Goal: Communication & Community: Answer question/provide support

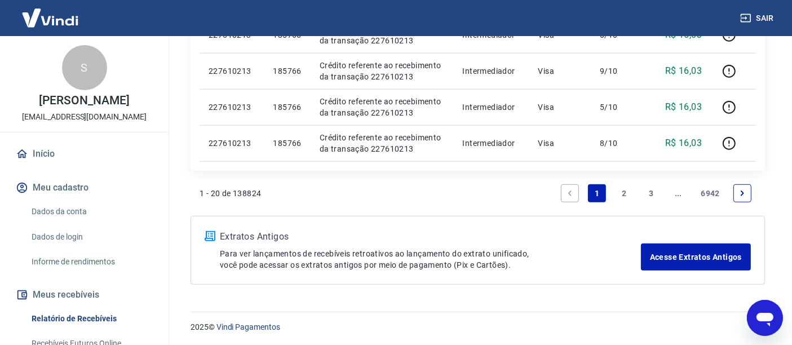
click at [764, 317] on icon "Abrir janela de mensagens" at bounding box center [764, 319] width 17 height 14
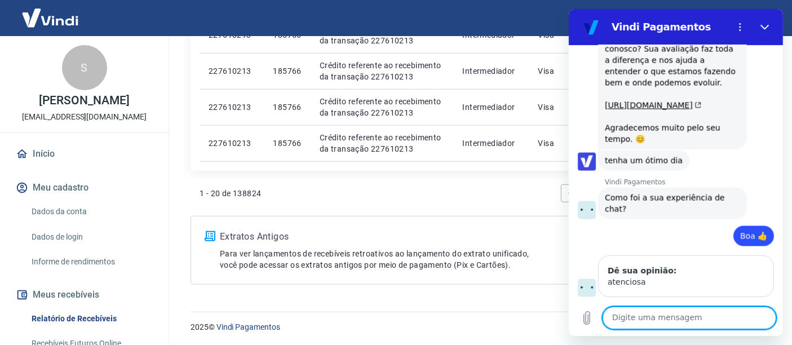
scroll to position [1992, 0]
click at [663, 312] on textarea "falar coma t" at bounding box center [689, 318] width 174 height 23
type textarea "falar com atendente"
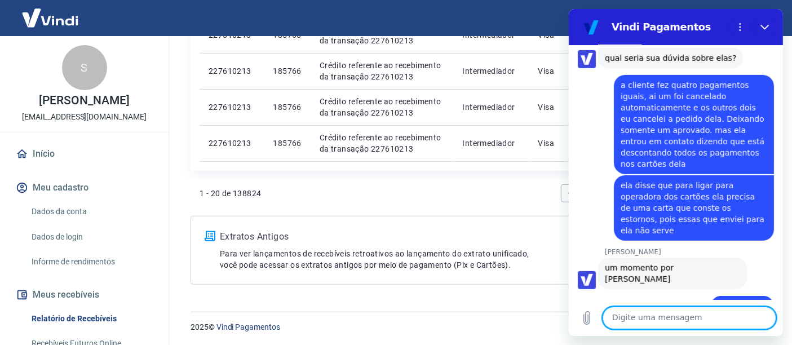
scroll to position [586, 0]
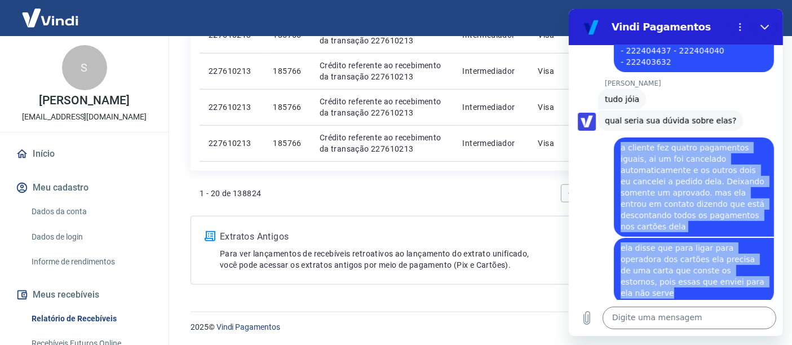
drag, startPoint x: 619, startPoint y: 133, endPoint x: 726, endPoint y: 263, distance: 169.0
click at [726, 263] on div "10:01 diz: bom dia! Enviado · 10:01 [PERSON_NAME] diz: [PERSON_NAME], [PERSON_N…" at bounding box center [675, 172] width 214 height 255
copy div "a cliente fez quatro pagamentos iguais, ai um foi cancelado automaticamente e o…"
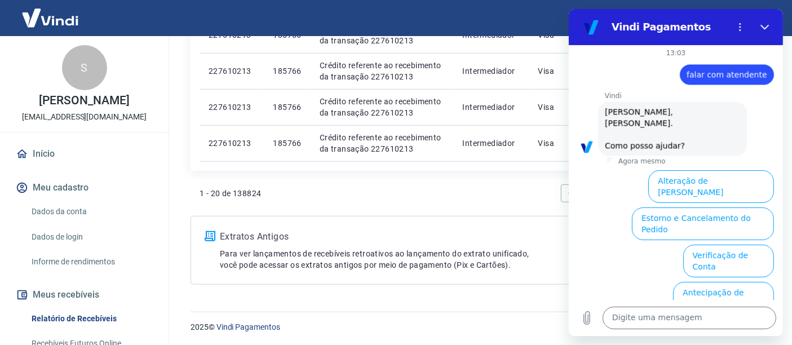
scroll to position [2325, 0]
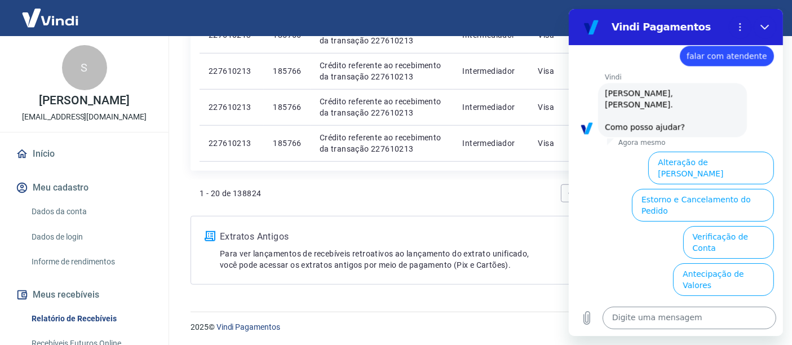
click at [640, 316] on textarea at bounding box center [689, 318] width 174 height 23
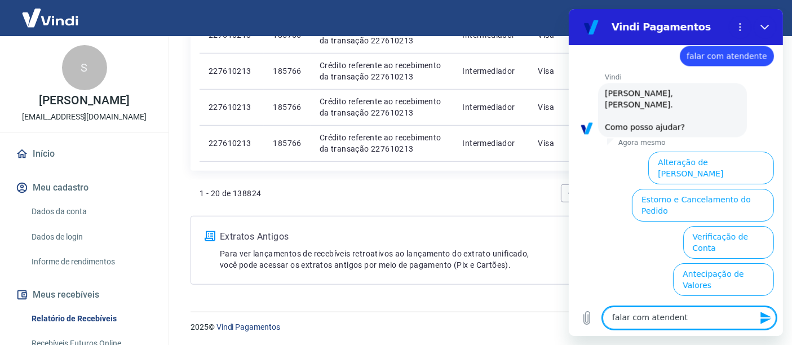
type textarea "falar com atendente"
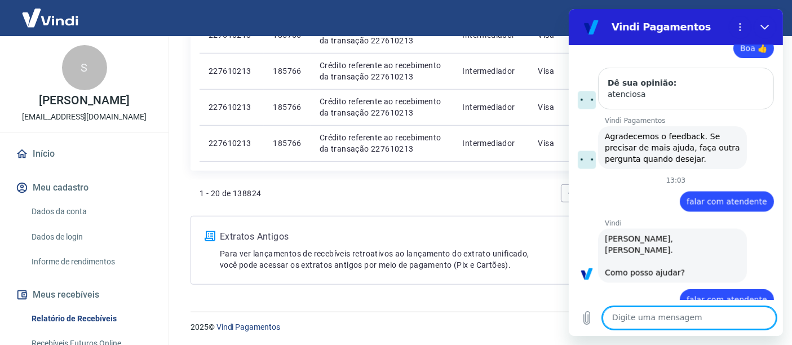
scroll to position [2181, 0]
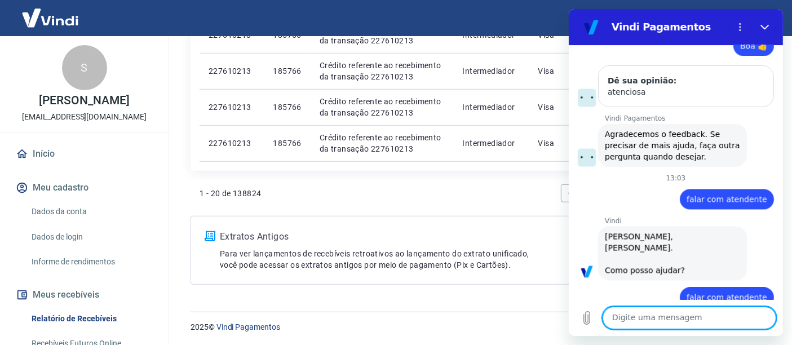
paste textarea "a cliente fez quatro pagamentos iguais, ai um foi cancelado automaticamente e o…"
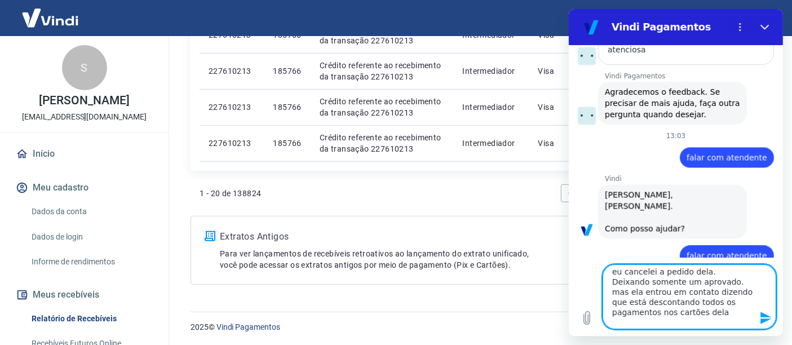
drag, startPoint x: 717, startPoint y: 323, endPoint x: 554, endPoint y: 267, distance: 172.3
click at [568, 267] on html "Vindi Pagamentos 10:01 diz: bom dia! Enviado · 10:01 [PERSON_NAME] diz: [PERSON…" at bounding box center [675, 172] width 214 height 327
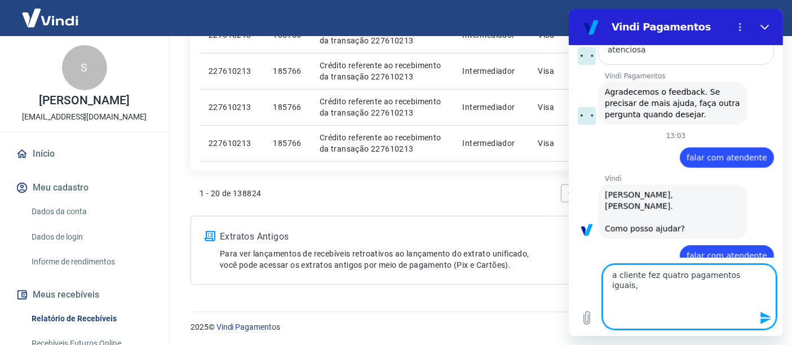
scroll to position [2181, 0]
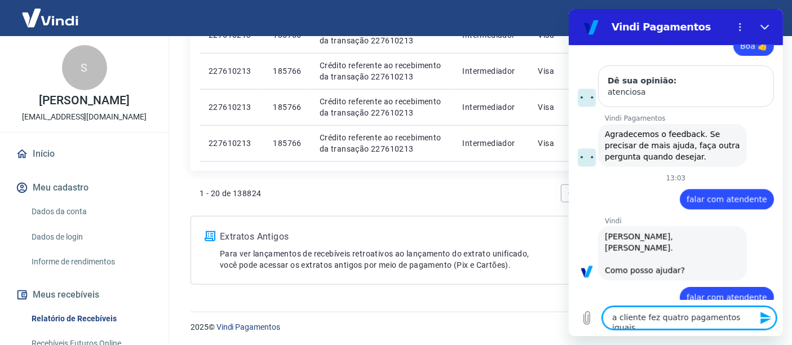
type textarea "a cliente fez quatro pagamentos iguais,"
drag, startPoint x: 749, startPoint y: 315, endPoint x: 1021, endPoint y: 305, distance: 271.4
click at [568, 296] on html "Vindi Pagamentos 10:01 diz: bom dia! Enviado · 10:01 [PERSON_NAME] diz: [PERSON…" at bounding box center [675, 172] width 214 height 327
type textarea "falar com atendente"
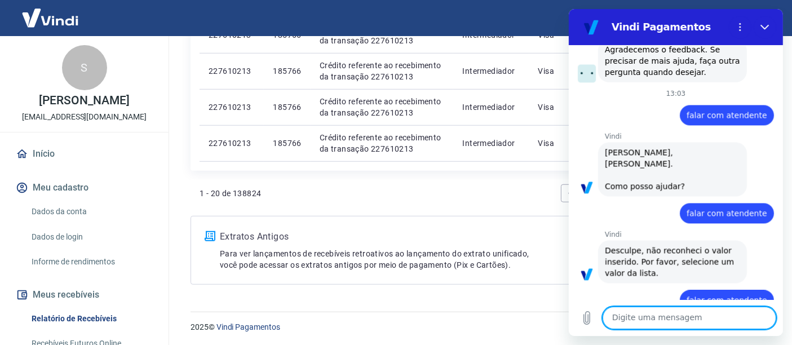
scroll to position [2268, 0]
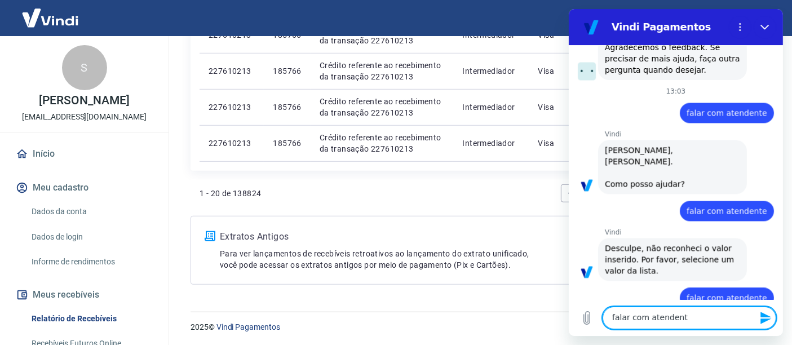
type textarea "falar com atendente"
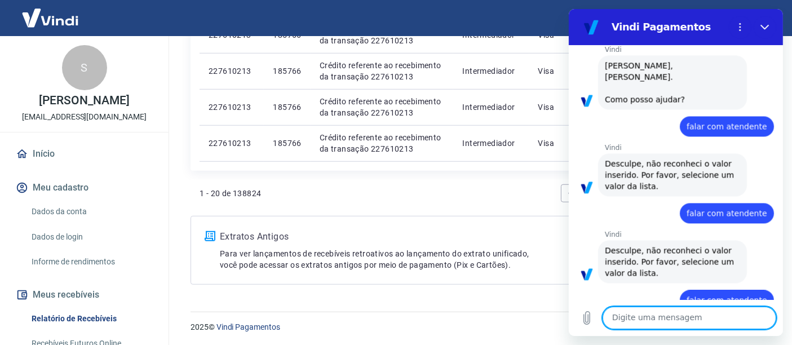
scroll to position [2355, 0]
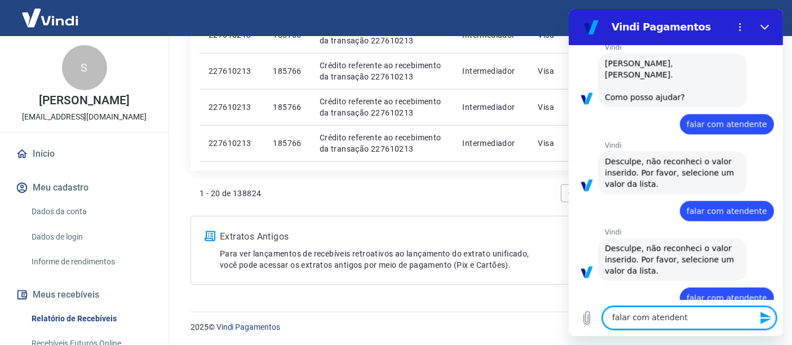
type textarea "falar com atendente"
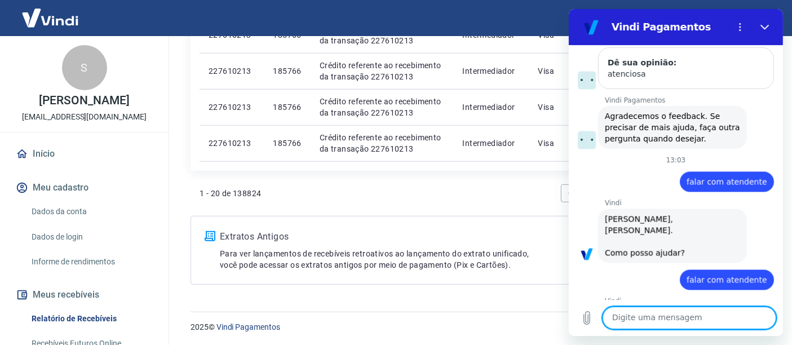
scroll to position [2513, 0]
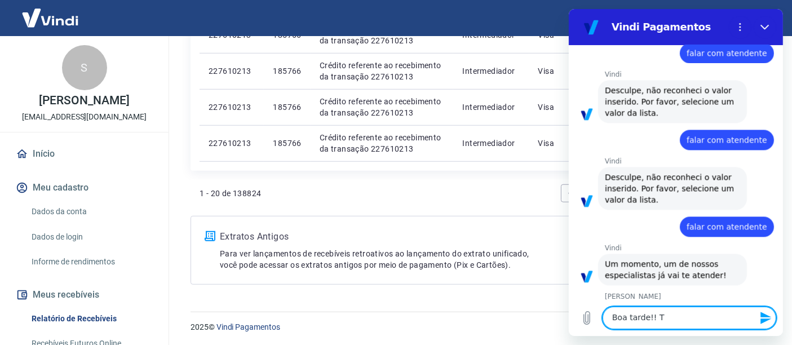
type textarea "Boa tarde!!"
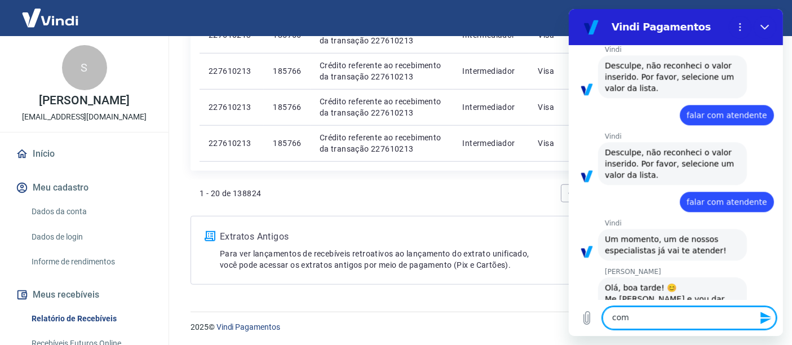
scroll to position [2540, 0]
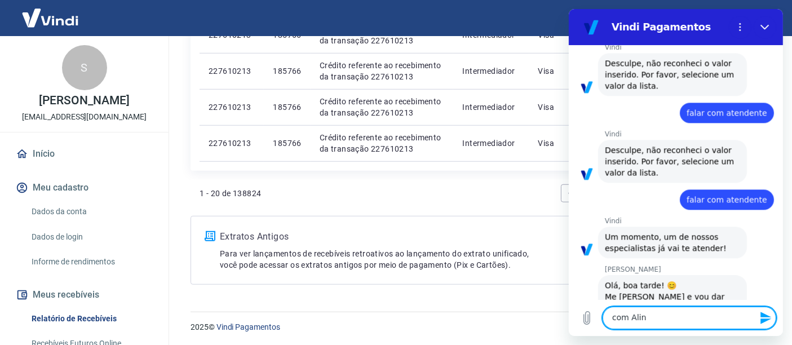
type textarea "com Aline"
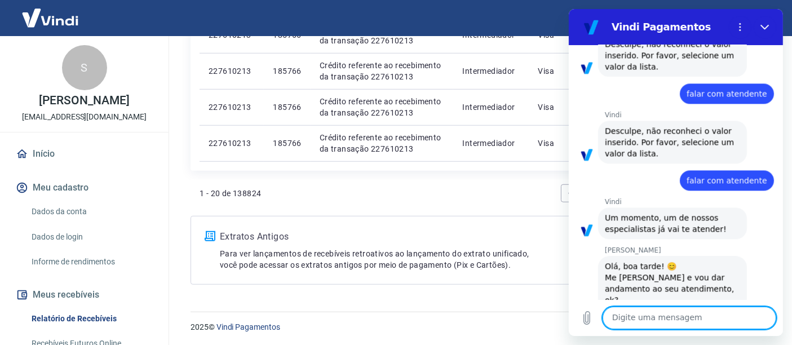
scroll to position [2561, 0]
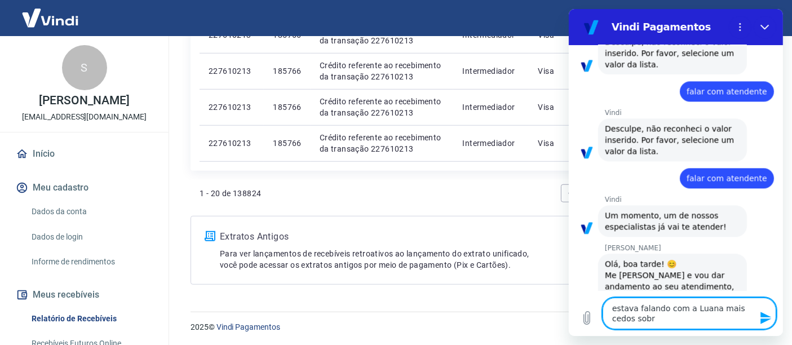
type textarea "estava falando com a [PERSON_NAME] mais cedos sobre"
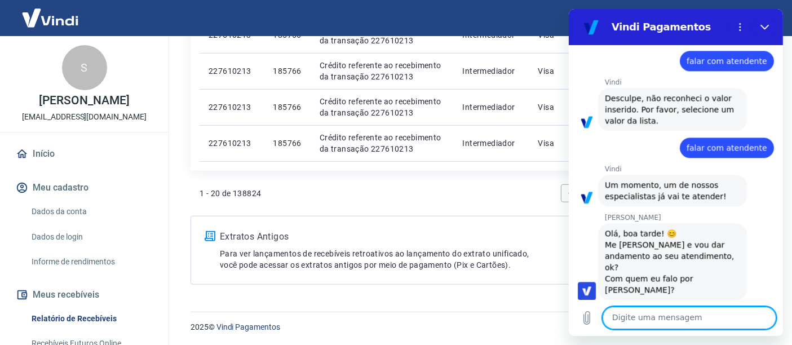
scroll to position [2594, 0]
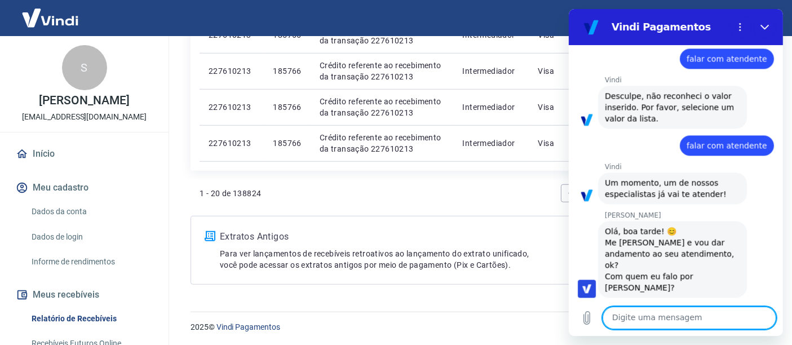
paste textarea "a cliente fez quatro pagamentos iguais, ai um foi cancelado automaticamente e o…"
type textarea "a cliente fez quatro pagamentos iguais, ai um foi cancelado automaticamente e o…"
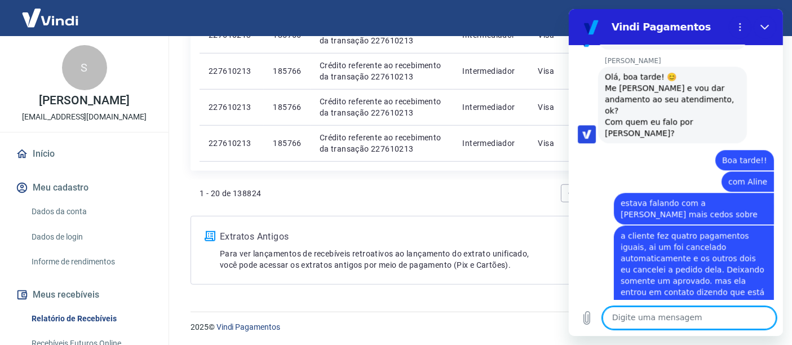
scroll to position [2750, 0]
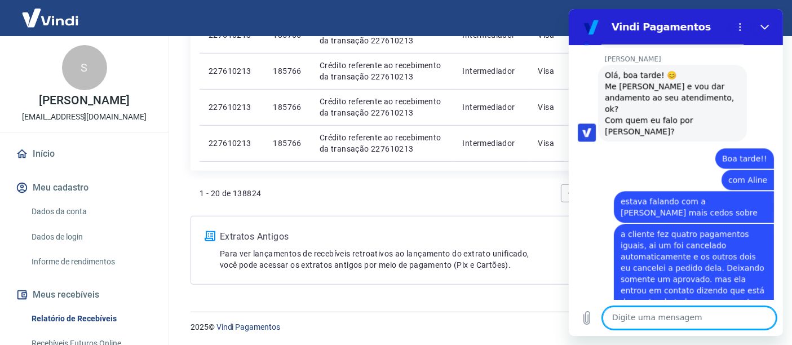
click at [651, 318] on textarea at bounding box center [689, 318] width 174 height 23
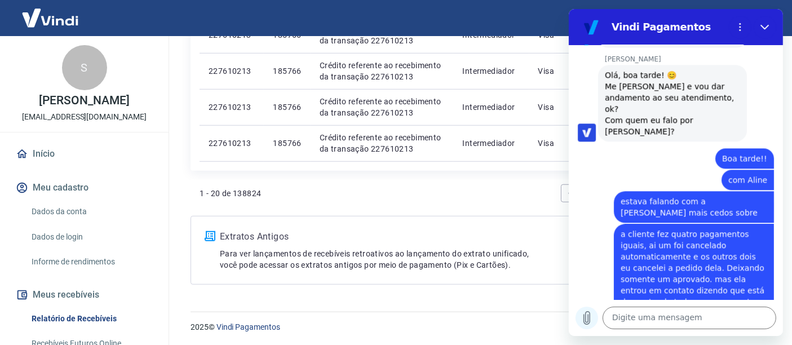
click at [588, 320] on icon "Carregar arquivo" at bounding box center [587, 318] width 14 height 14
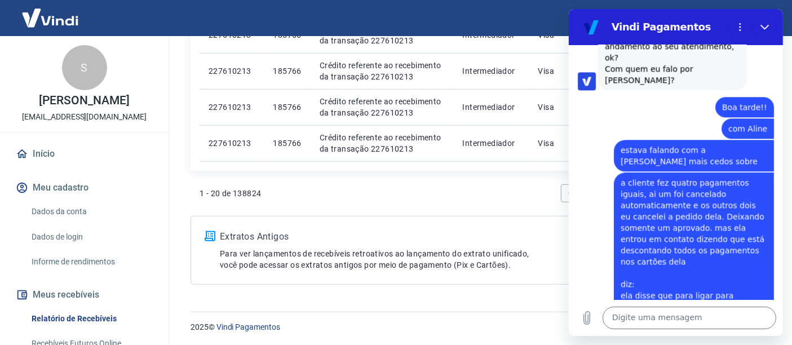
scroll to position [2800, 0]
click at [591, 314] on icon "Carregar arquivo" at bounding box center [587, 318] width 14 height 14
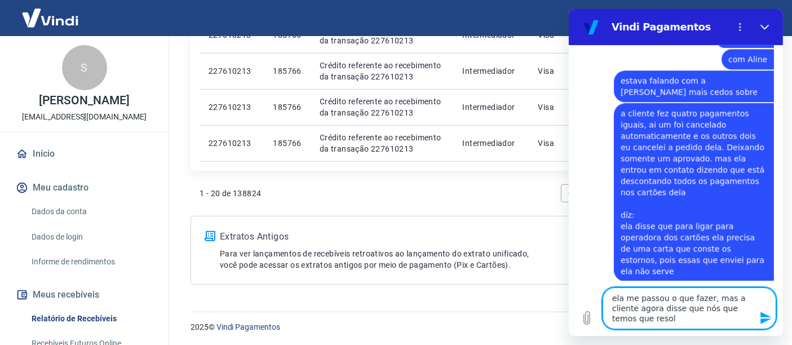
scroll to position [2882, 0]
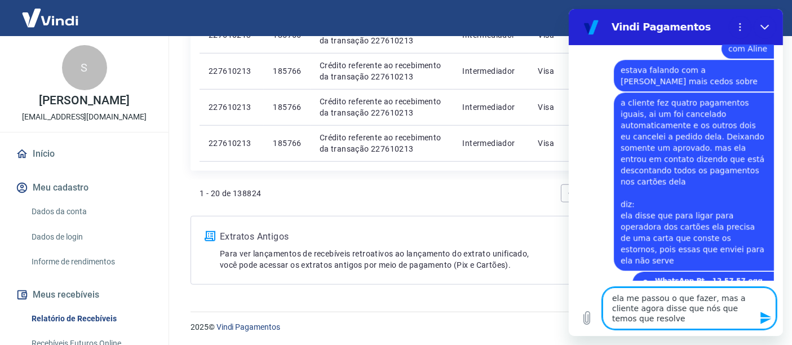
type textarea "ela me passou o que fazer, mas a cliente agora disse que nós que temos que reso…"
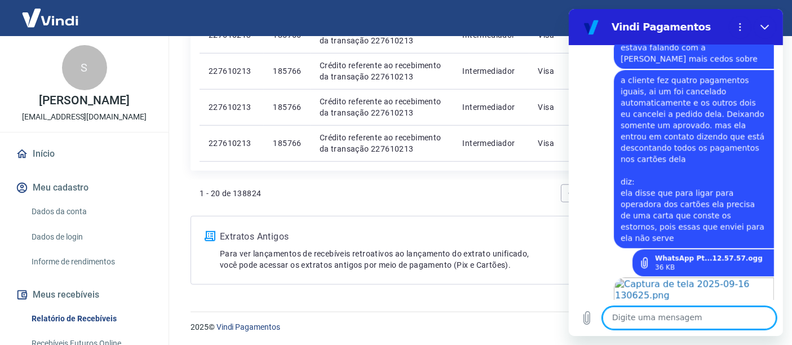
scroll to position [2906, 0]
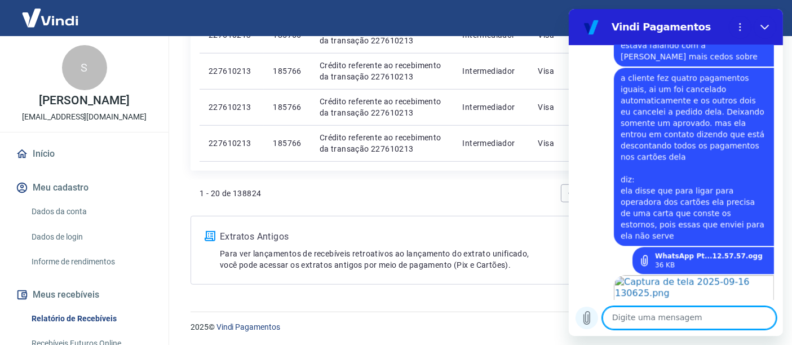
click at [592, 321] on icon "Carregar arquivo" at bounding box center [587, 318] width 14 height 14
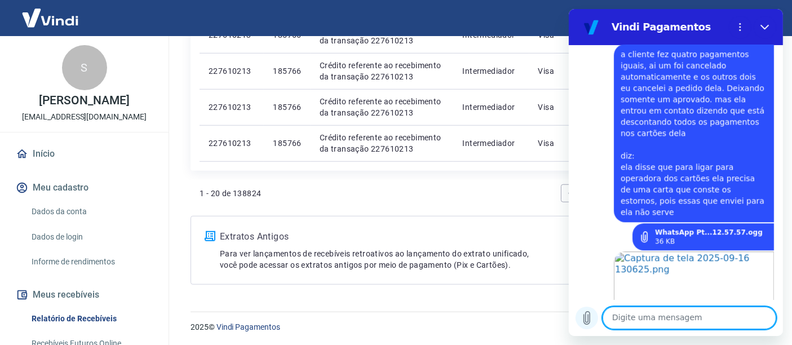
scroll to position [2932, 0]
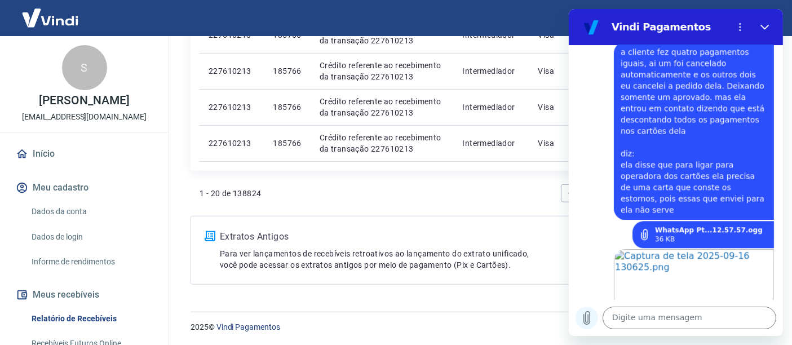
click at [587, 319] on icon "Carregar arquivo" at bounding box center [587, 318] width 14 height 14
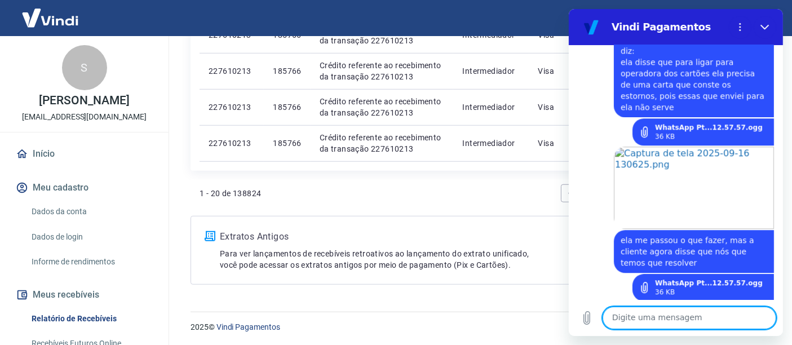
scroll to position [3028, 0]
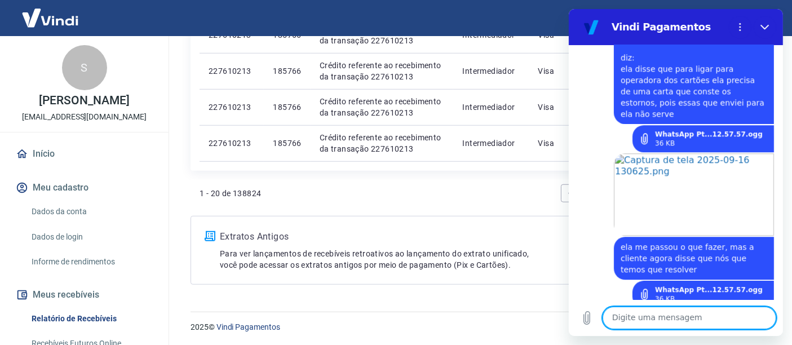
click at [649, 312] on textarea at bounding box center [689, 318] width 174 height 23
click at [651, 314] on textarea at bounding box center [689, 318] width 174 height 23
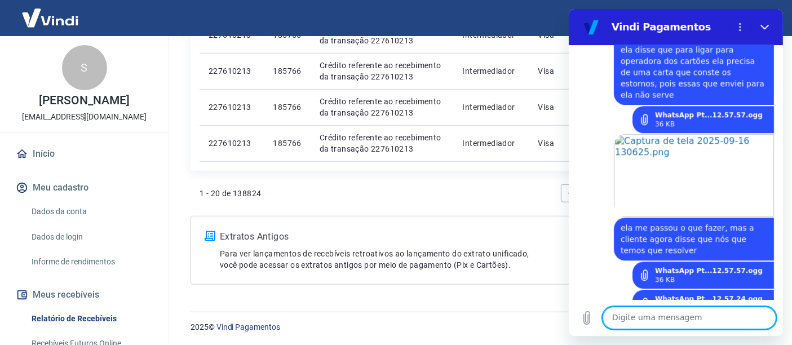
scroll to position [3050, 0]
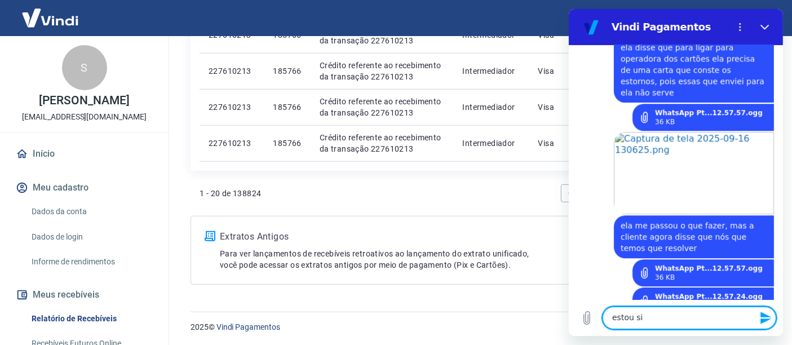
type textarea "estou sim"
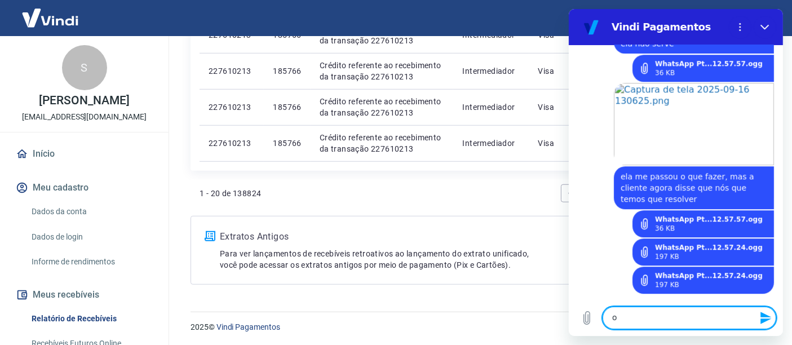
scroll to position [3098, 0]
type textarea "o"
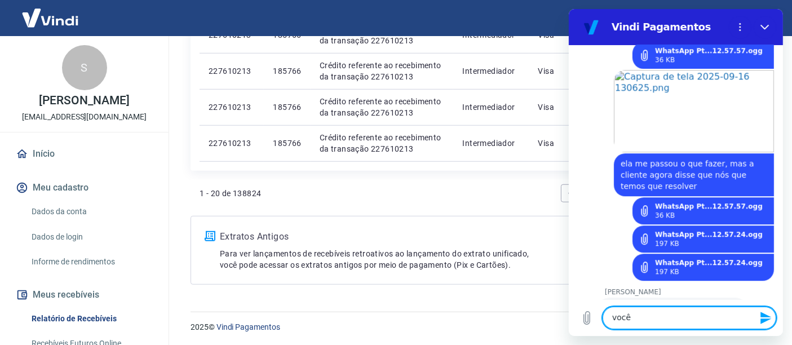
scroll to position [3113, 0]
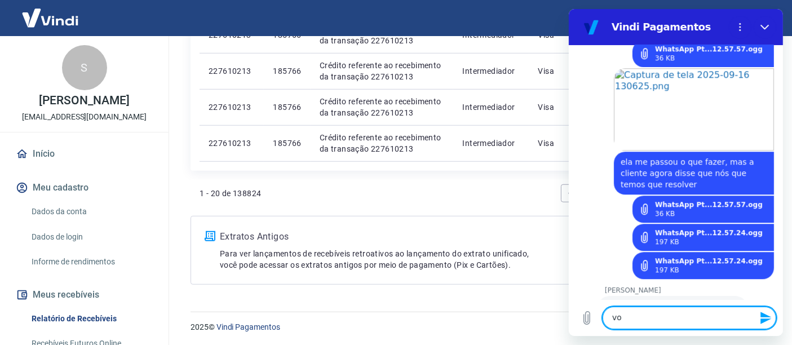
type textarea "v"
type textarea "t"
type textarea "ok"
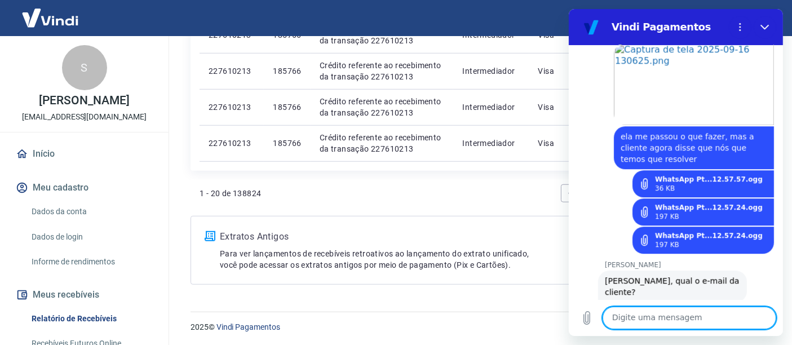
scroll to position [3140, 0]
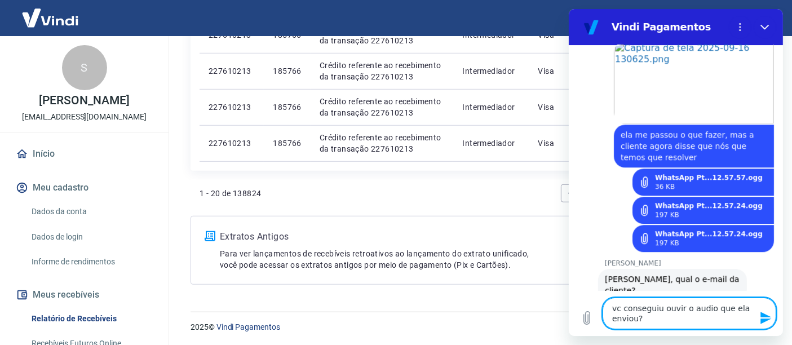
type textarea "vc conseguiu ouvir o áudio que ela enviou?"
click at [654, 329] on textarea "vc conseguiu ouvir o áudio que ela enviou?" at bounding box center [689, 314] width 174 height 32
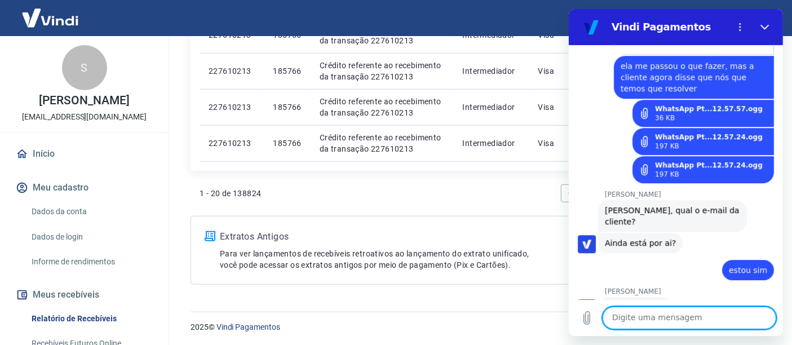
scroll to position [3211, 0]
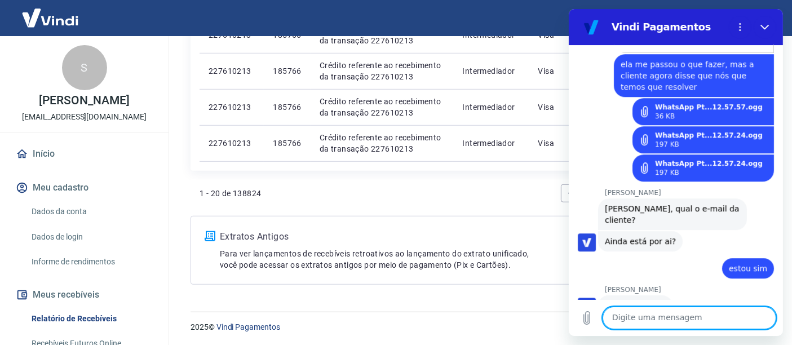
click at [669, 316] on textarea at bounding box center [689, 318] width 174 height 23
type textarea "ok, obrigada"
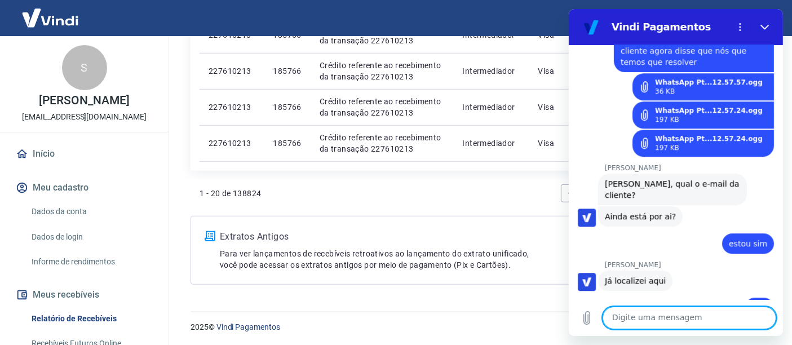
scroll to position [3237, 0]
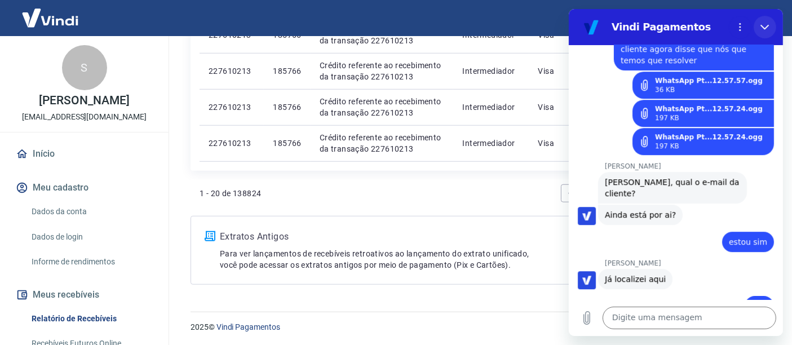
drag, startPoint x: 763, startPoint y: 28, endPoint x: 1145, endPoint y: 239, distance: 436.2
click at [763, 28] on icon "Fechar" at bounding box center [764, 27] width 8 height 5
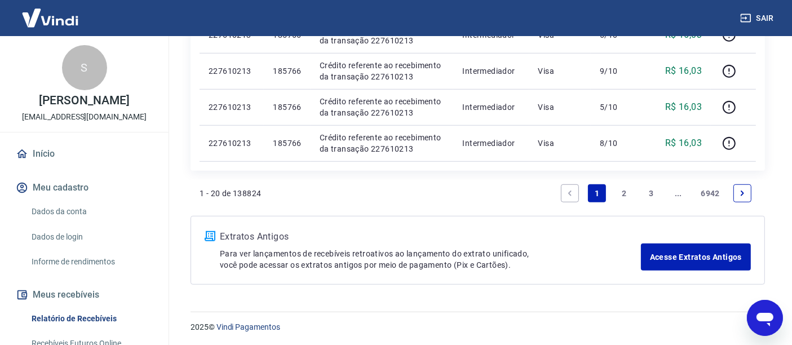
click at [769, 316] on icon "Abrir janela de mensagens" at bounding box center [764, 319] width 17 height 14
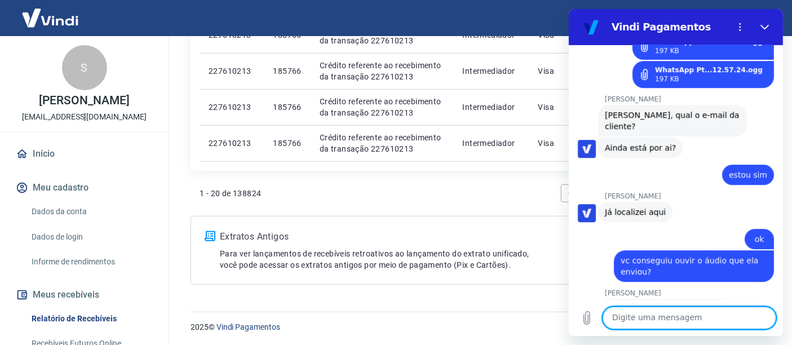
scroll to position [3303, 0]
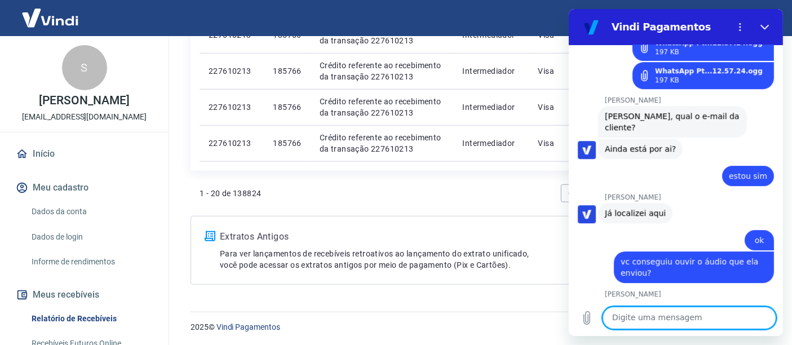
click at [646, 315] on textarea at bounding box center [689, 318] width 174 height 23
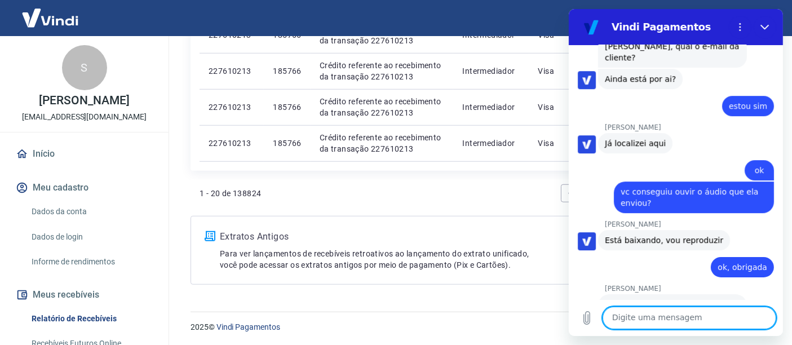
scroll to position [3375, 0]
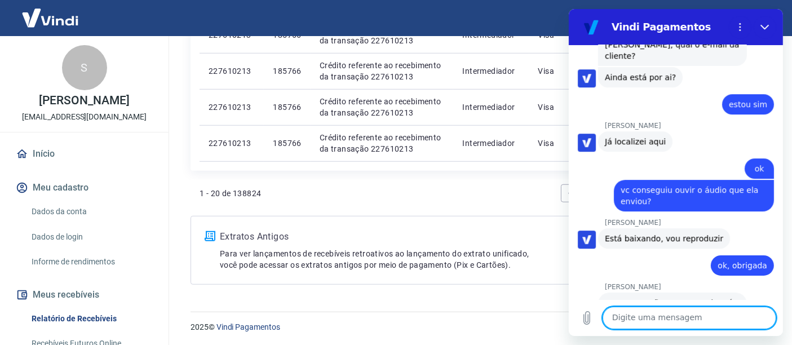
click at [669, 318] on textarea at bounding box center [689, 318] width 174 height 23
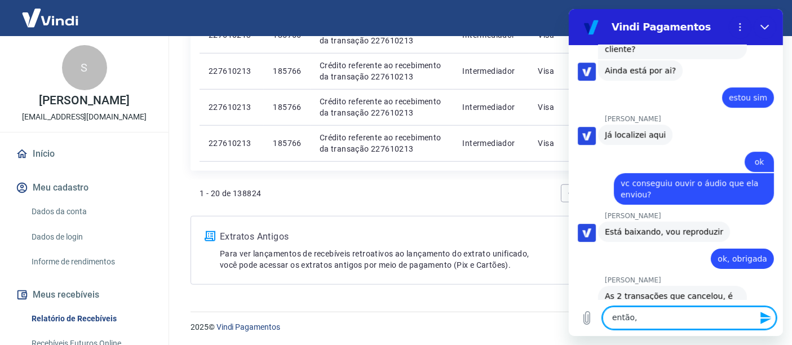
scroll to position [3381, 0]
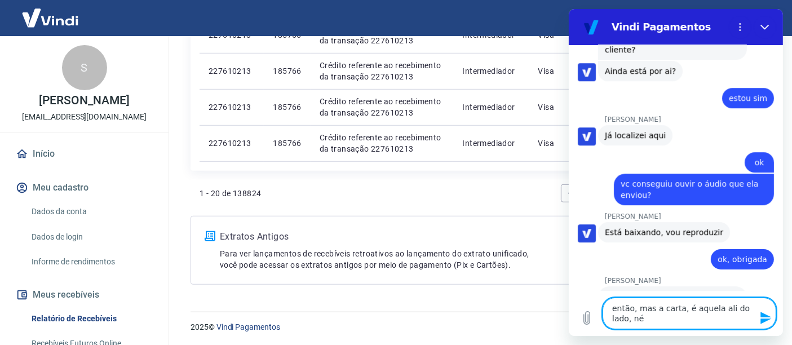
type textarea "então, mas a carta, é aquela ali do lado, né?"
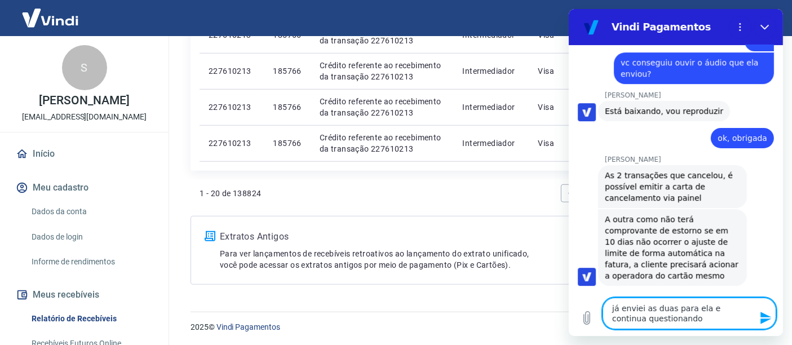
scroll to position [3510, 0]
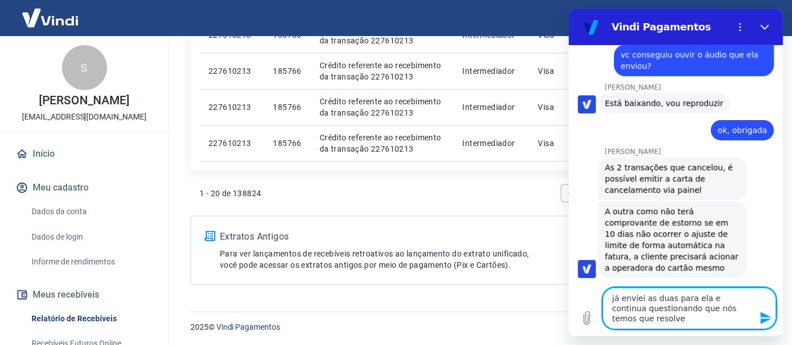
type textarea "já enviei as duas para ela e continua questionando que nós temos que resolver"
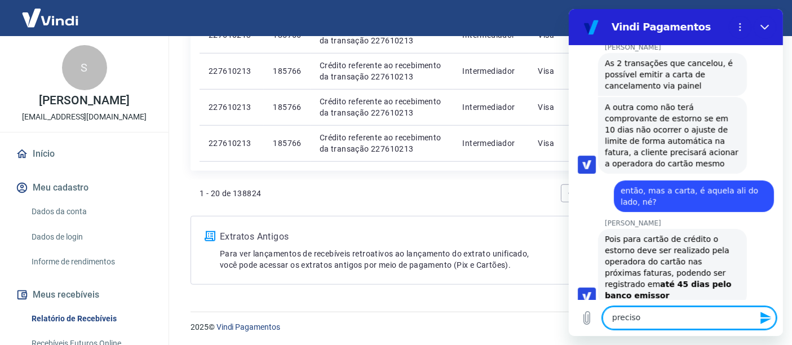
scroll to position [3616, 0]
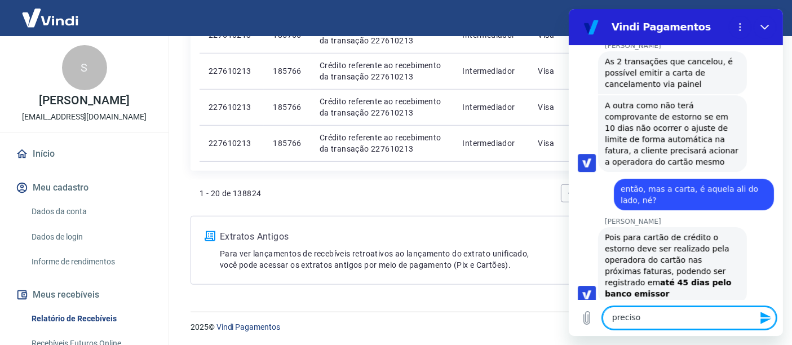
drag, startPoint x: 649, startPoint y: 321, endPoint x: 1141, endPoint y: 351, distance: 492.6
click at [568, 320] on html "Vindi Pagamentos 10:01 diz: bom dia! Enviado · 10:01 [PERSON_NAME] diz: [PERSON…" at bounding box center [675, 172] width 214 height 327
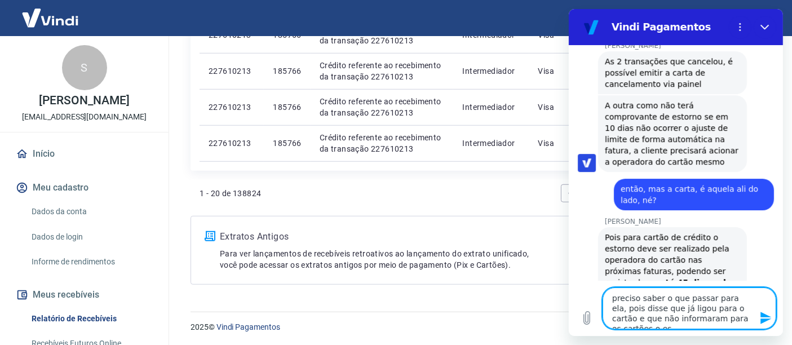
click at [736, 312] on textarea "preciso saber o que passar para ela, pois disse que já ligou para o cartão e qu…" at bounding box center [689, 309] width 174 height 42
drag, startPoint x: 743, startPoint y: 325, endPoint x: 1294, endPoint y: 352, distance: 551.6
click at [743, 325] on textarea "preciso saber o que passar para ela, pois disse que já ligou para o cartão e qu…" at bounding box center [689, 309] width 174 height 42
type textarea "preciso saber o que passar para ela, pois disse que já ligou para o cartão e qu…"
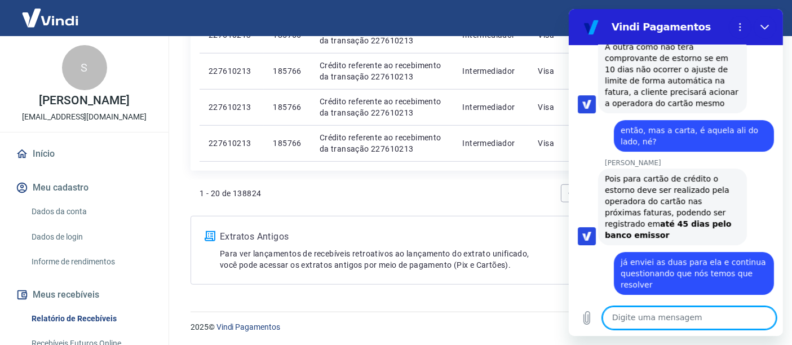
scroll to position [3677, 0]
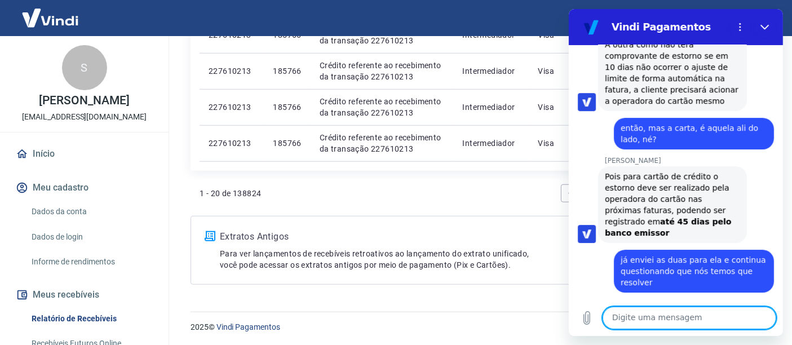
click at [674, 320] on textarea at bounding box center [689, 318] width 174 height 23
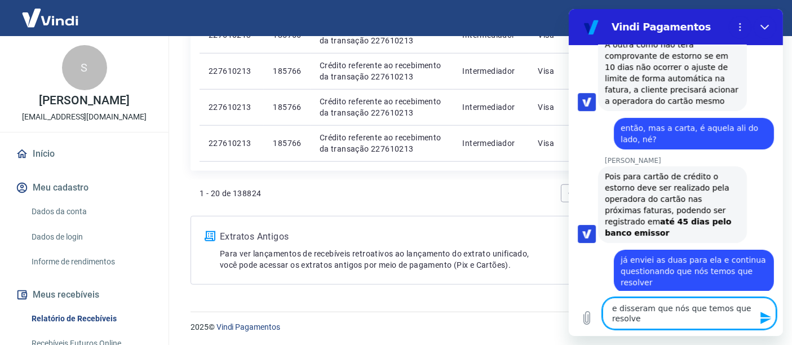
type textarea "e disseram que nós que temos que resolver"
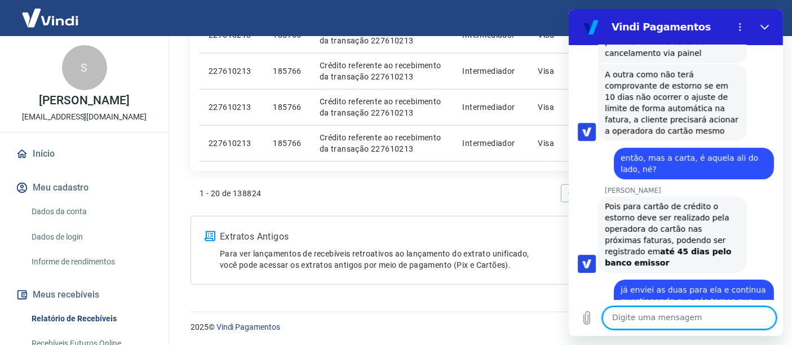
scroll to position [3710, 0]
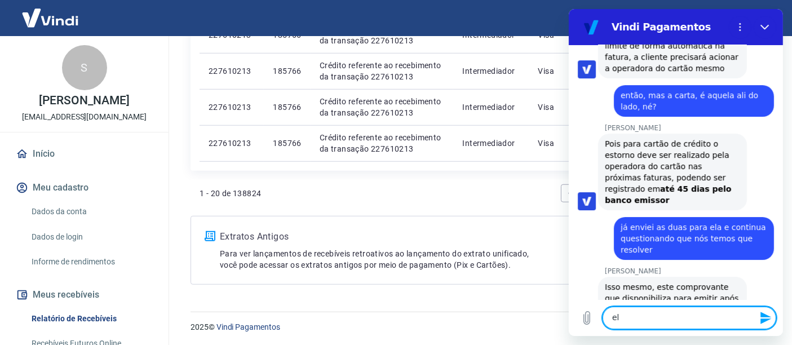
type textarea "e"
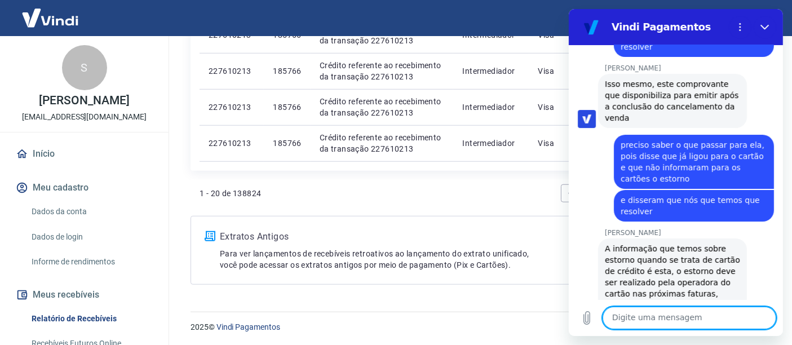
scroll to position [3915, 0]
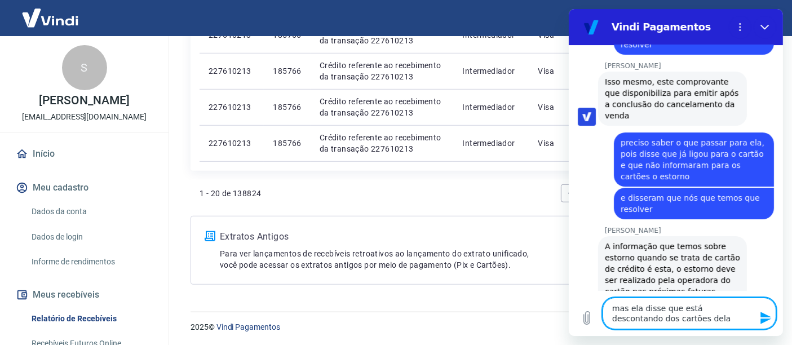
type textarea "mas ela disse que está descontando dos cartões dela"
click at [664, 319] on textarea "mas ela disse que está descontando dos cartões dela" at bounding box center [689, 314] width 174 height 32
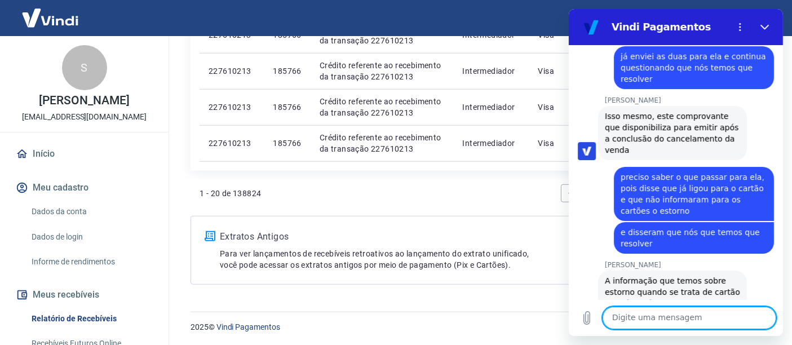
scroll to position [3954, 0]
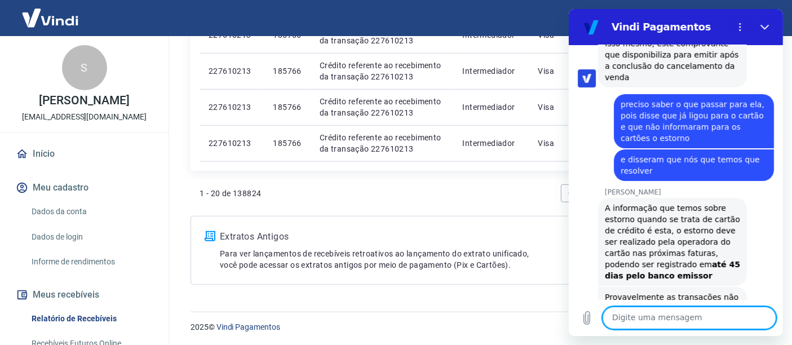
click at [663, 327] on textarea at bounding box center [689, 318] width 174 height 23
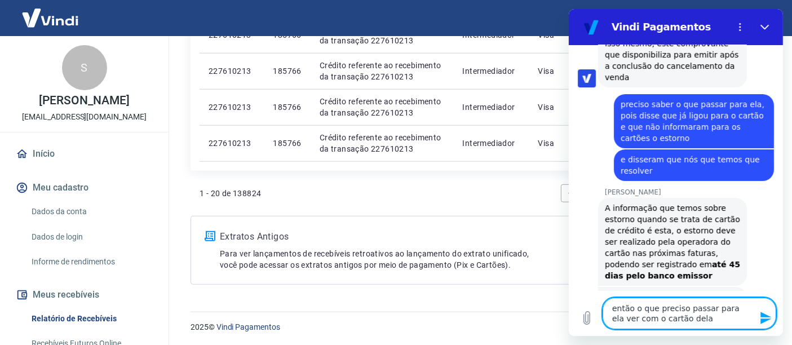
type textarea "então o que preciso passar para ela ver com o cartão dela?"
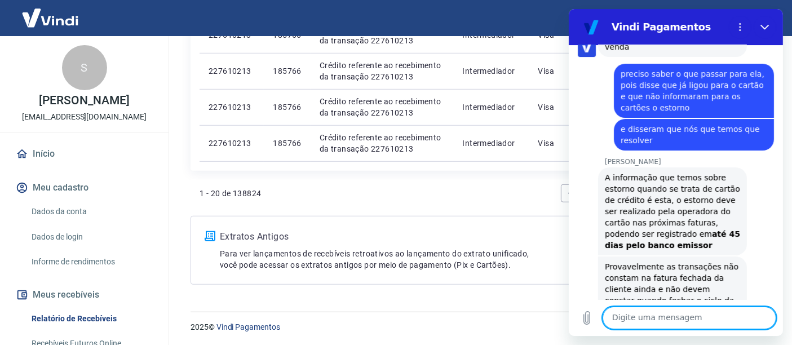
scroll to position [3986, 0]
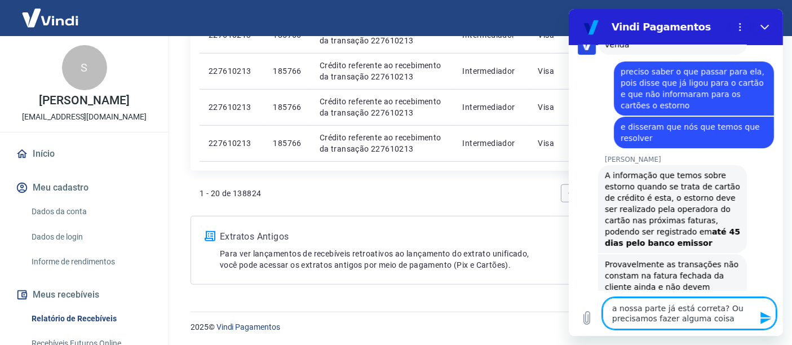
type textarea "a nossa parte já está correta? Ou precisamos fazer alguma coisa?"
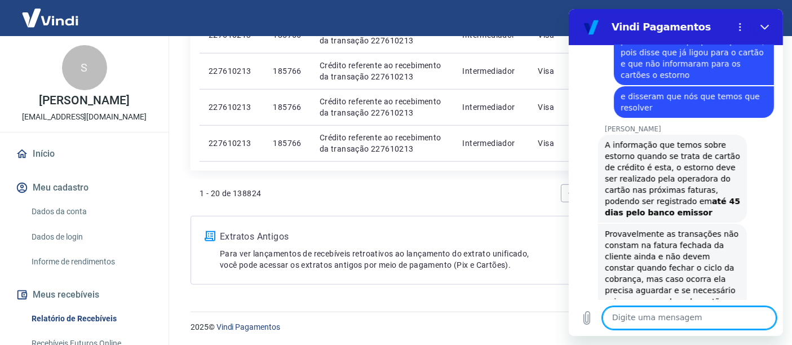
scroll to position [4019, 0]
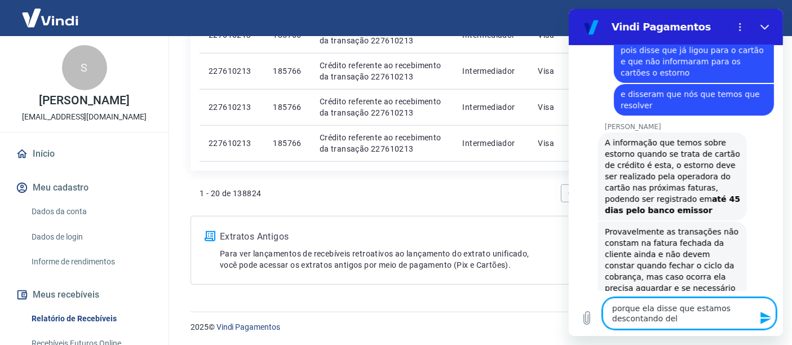
type textarea "porque ela disse que estamos descontando dela"
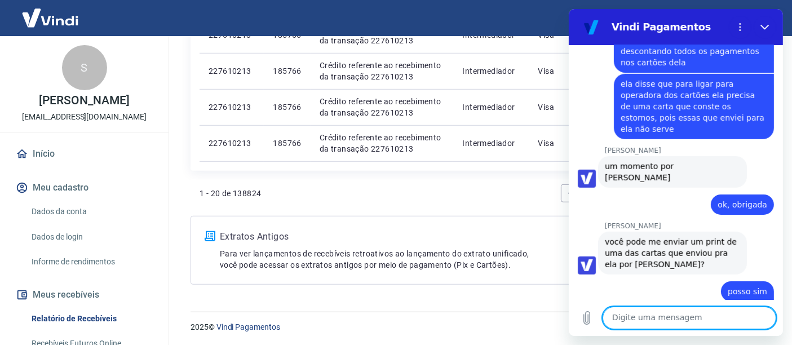
scroll to position [0, 0]
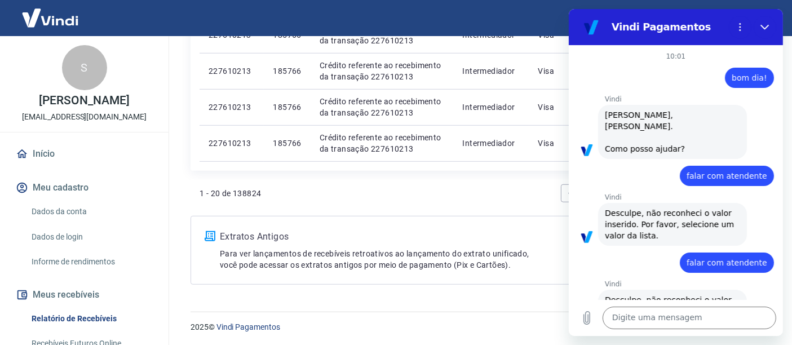
drag, startPoint x: 767, startPoint y: 27, endPoint x: 790, endPoint y: 163, distance: 138.4
click at [783, 163] on html "Vindi Pagamentos 10:01 diz: bom dia! Enviado · 10:01 [PERSON_NAME] diz: [PERSON…" at bounding box center [675, 172] width 214 height 327
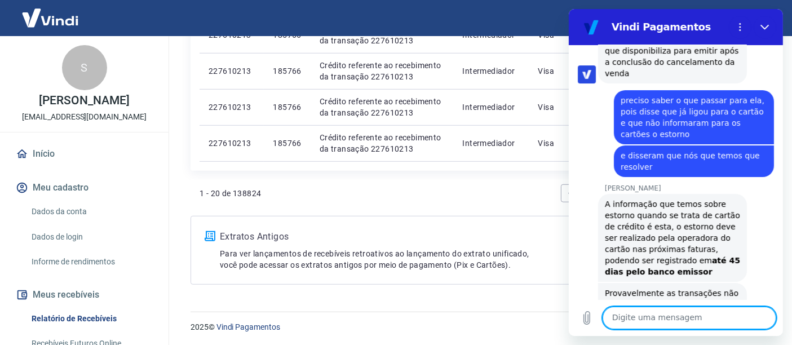
scroll to position [3895, 0]
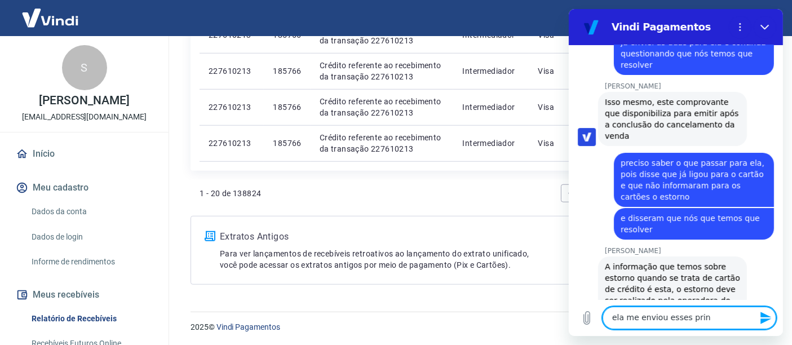
type textarea "ela me enviou esses print"
click at [767, 24] on icon "Fechar" at bounding box center [764, 27] width 9 height 9
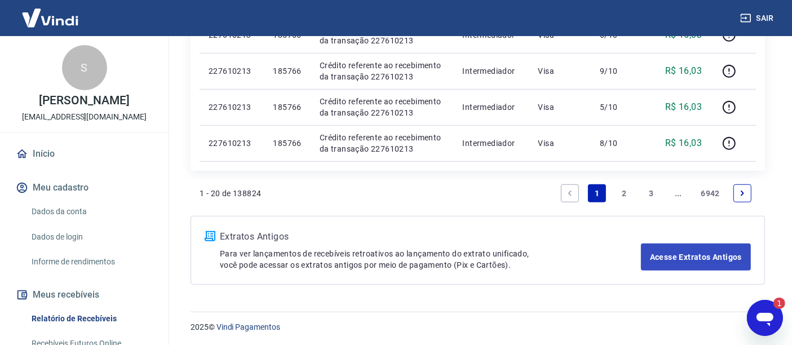
scroll to position [0, 0]
click at [774, 310] on icon "Abrir janela de mensagens, 1 mensagem não lida" at bounding box center [765, 317] width 20 height 20
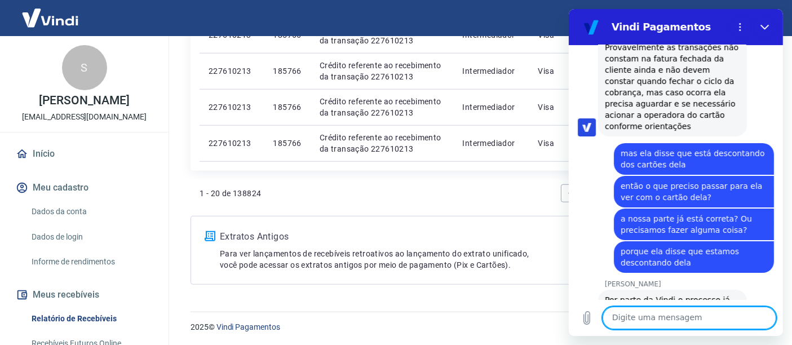
scroll to position [4250, 0]
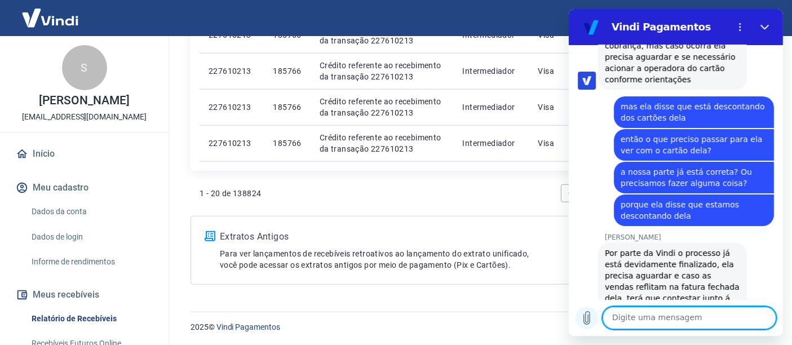
click at [589, 316] on icon "Carregar arquivo" at bounding box center [587, 318] width 6 height 13
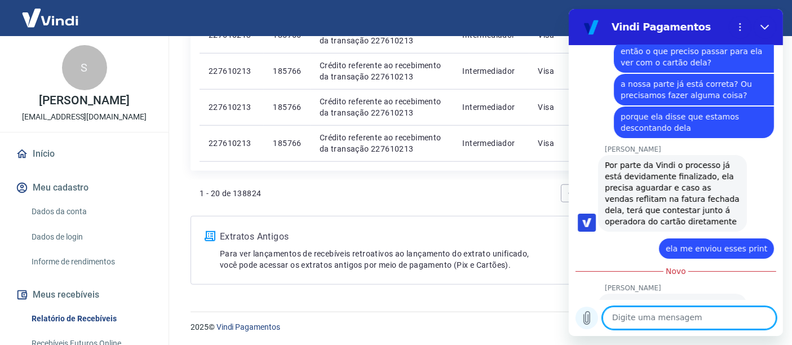
scroll to position [4339, 0]
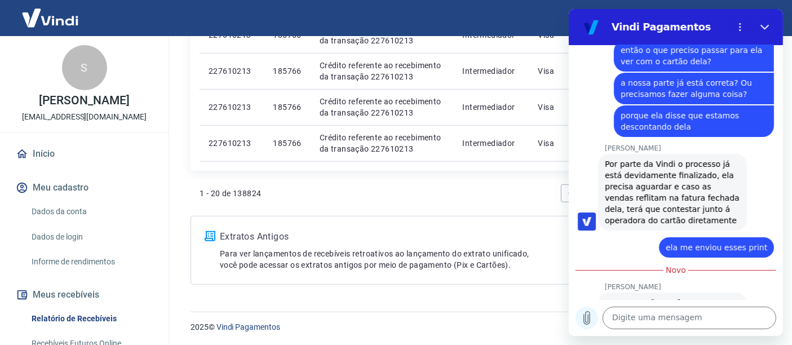
click at [581, 317] on icon "Carregar arquivo" at bounding box center [587, 318] width 14 height 14
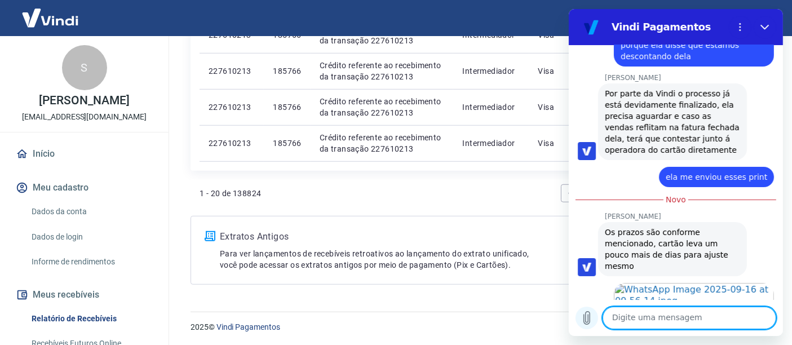
scroll to position [4423, 0]
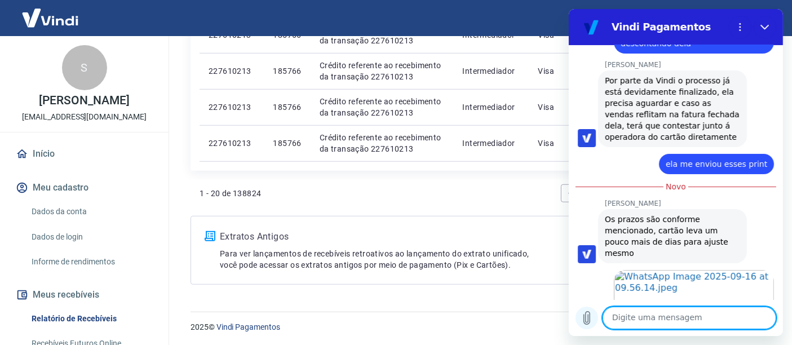
click at [585, 316] on icon "Carregar arquivo" at bounding box center [587, 318] width 14 height 14
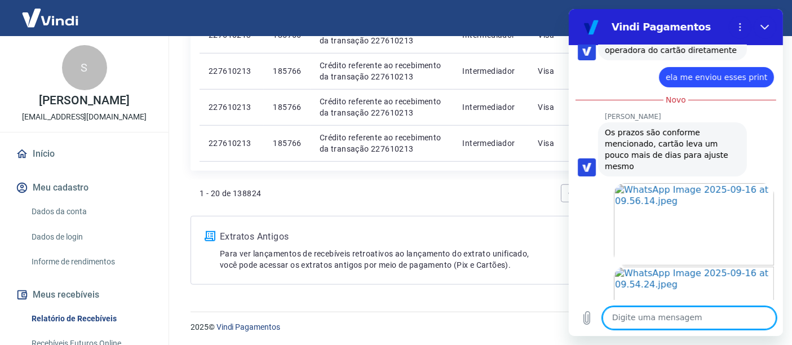
scroll to position [4555, 0]
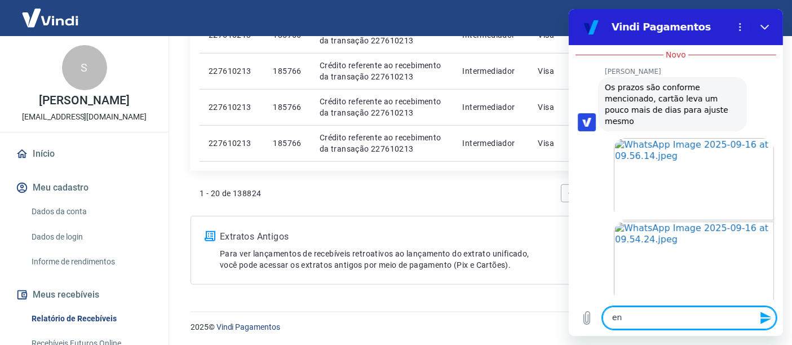
type textarea "e"
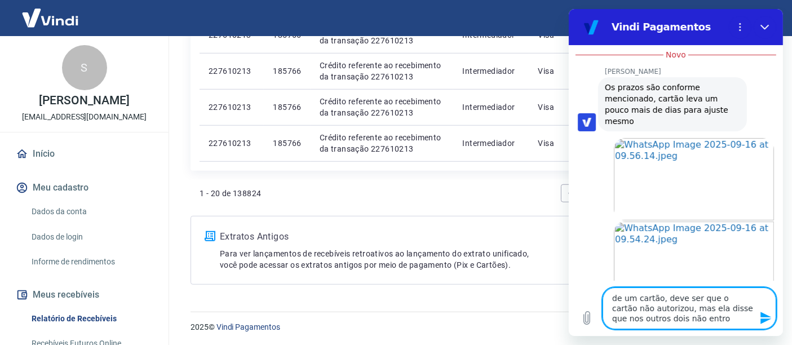
type textarea "de um cartão, deve ser que o cartão não autorizou, mas ela disse que nos outros…"
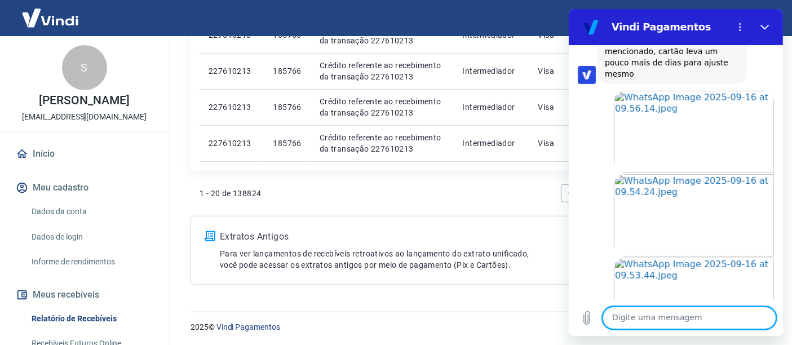
scroll to position [4604, 0]
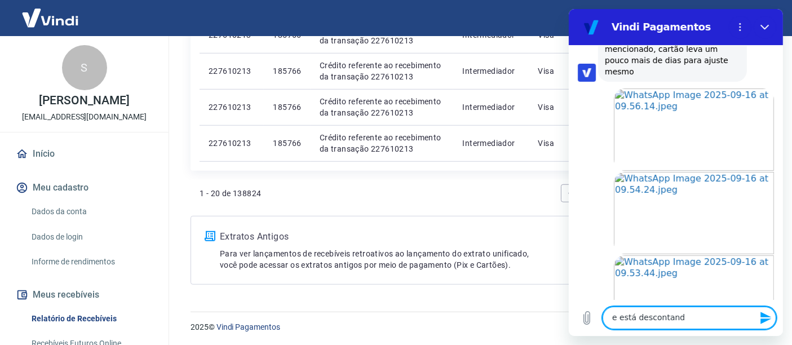
type textarea "e está descontando"
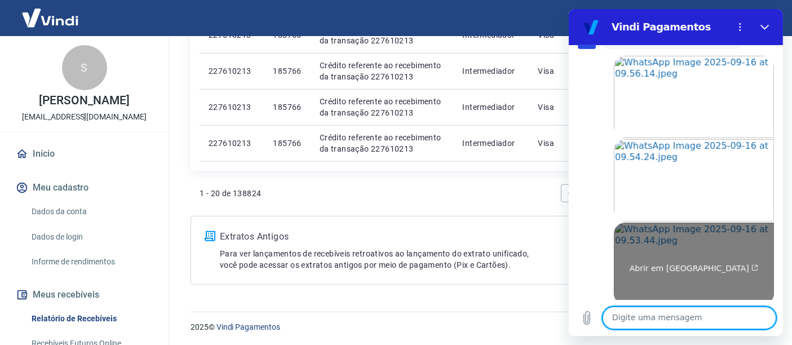
scroll to position [4686, 0]
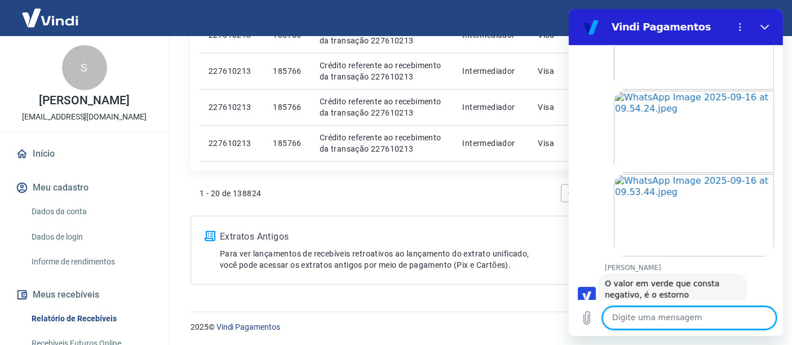
click at [664, 316] on textarea at bounding box center [689, 318] width 174 height 23
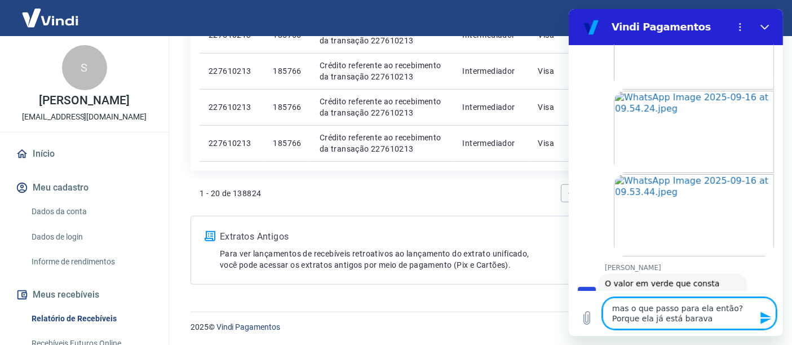
click at [661, 322] on textarea "mas o que passo para ela então? Porque ela já está barava" at bounding box center [689, 314] width 174 height 32
click at [677, 318] on textarea "mas o que passo para ela então? Porque ela já está barava" at bounding box center [689, 314] width 174 height 32
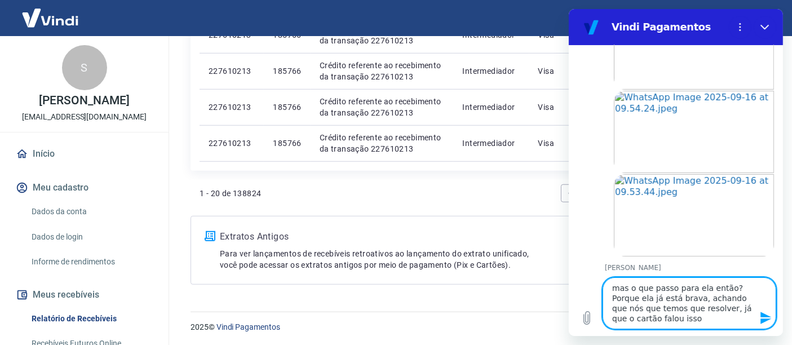
click at [664, 324] on textarea "mas o que passo para ela então? Porque ela já está brava, achando que nós que t…" at bounding box center [689, 303] width 174 height 52
type textarea "mas o que passo para ela então? Porque ela já está brava, achando que nós que t…"
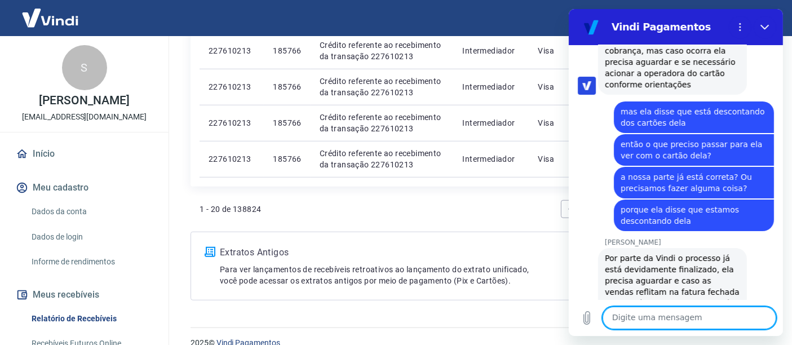
scroll to position [871, 0]
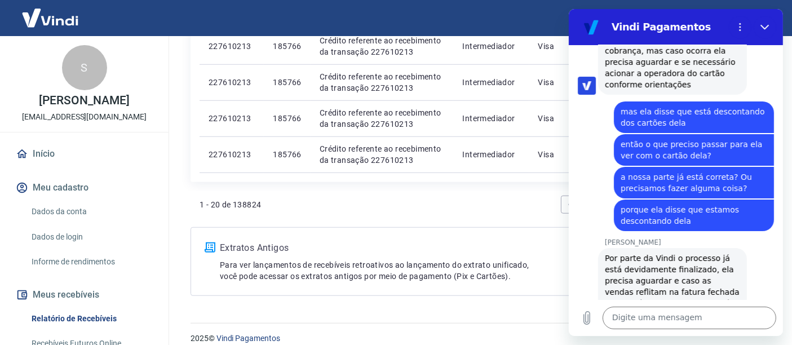
click at [740, 204] on span "porque ela disse que estamos descontando dela" at bounding box center [693, 215] width 147 height 23
drag, startPoint x: 740, startPoint y: 87, endPoint x: 762, endPoint y: 134, distance: 51.7
click at [762, 247] on div "[PERSON_NAME] diz: Por parte da Vindi o processo já está devidamente finalizado…" at bounding box center [679, 286] width 205 height 78
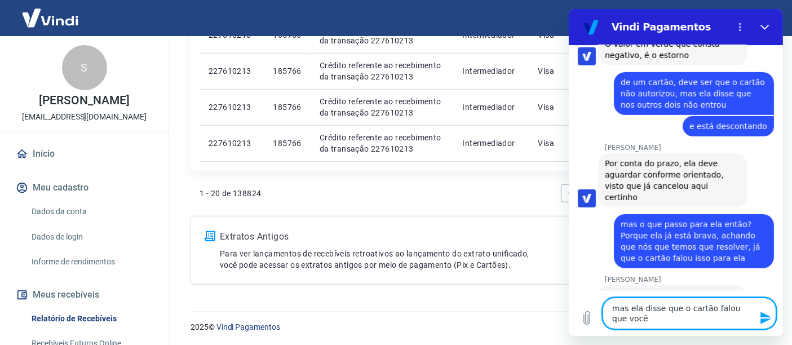
scroll to position [4926, 0]
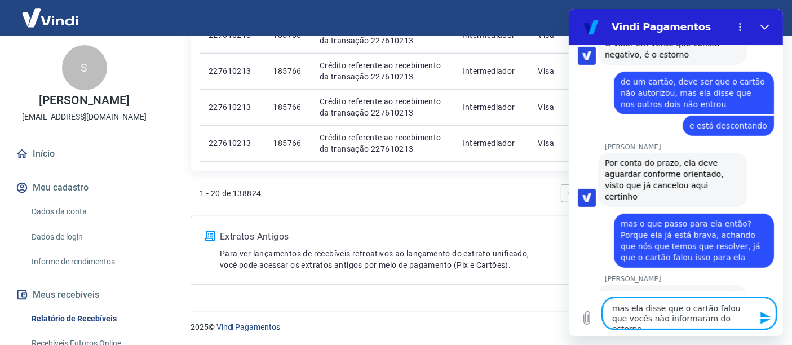
click at [736, 316] on textarea "mas ela disse que o cartão falou que vocês não informaram do estorno" at bounding box center [689, 314] width 174 height 32
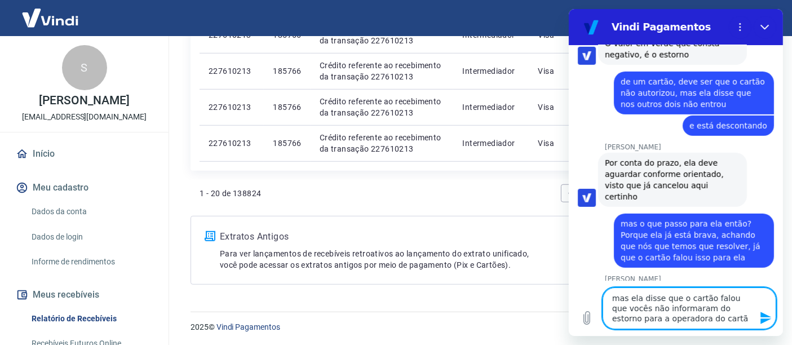
type textarea "mas ela disse que o cartão falou que vocês não informaram do estorno para a ope…"
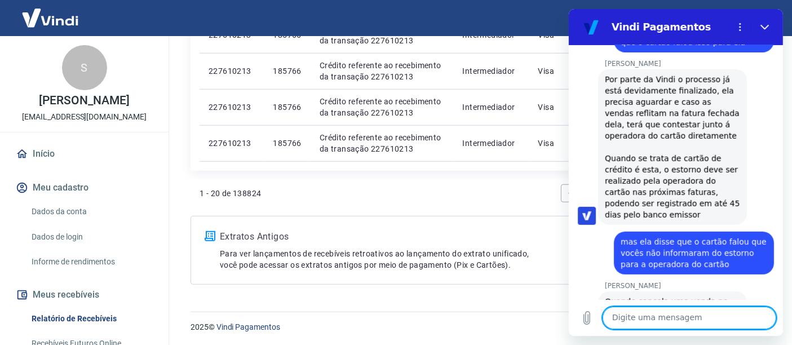
scroll to position [5173, 0]
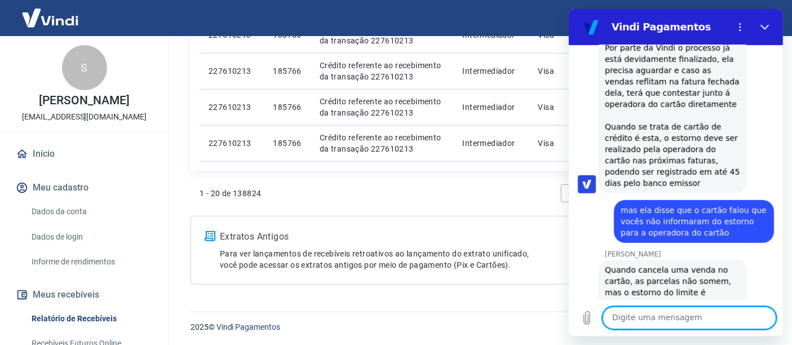
click at [657, 317] on textarea at bounding box center [689, 318] width 174 height 23
type textarea "v"
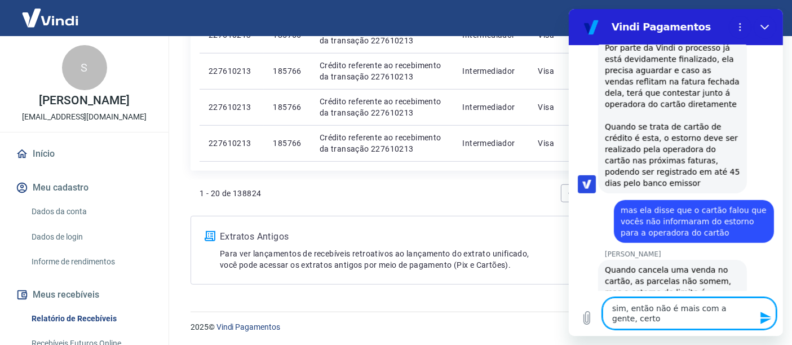
type textarea "sim, então não é mais com a gente, certo?"
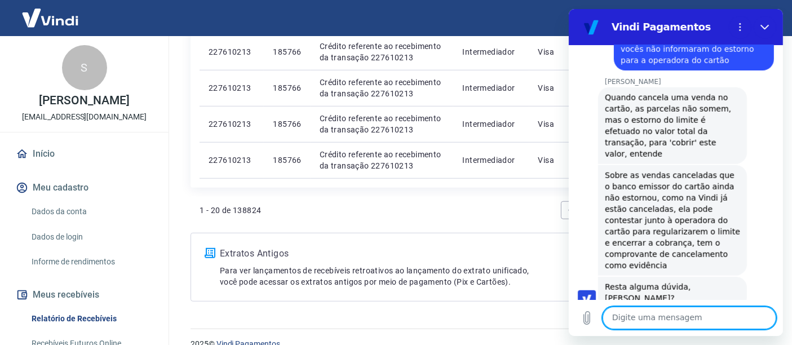
scroll to position [5347, 0]
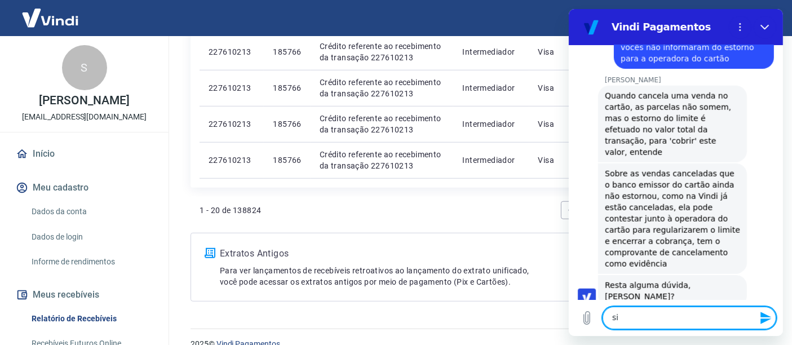
type textarea "sim"
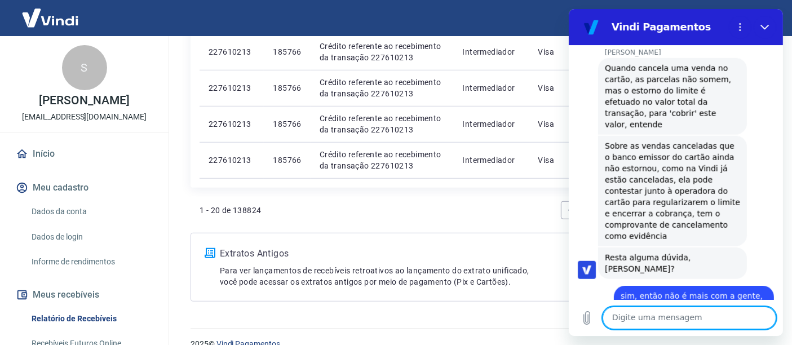
scroll to position [5412, 0]
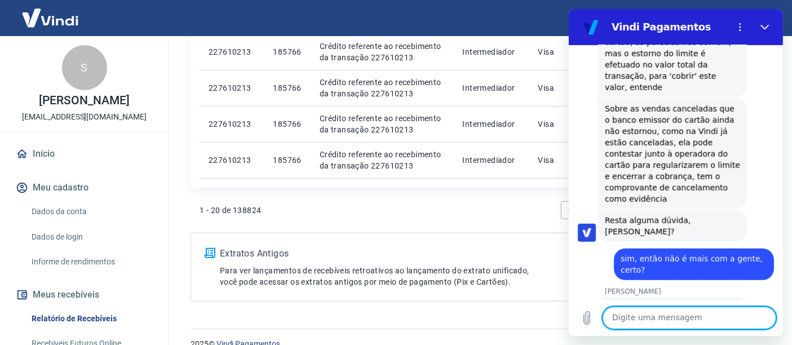
click at [644, 318] on textarea at bounding box center [689, 318] width 174 height 23
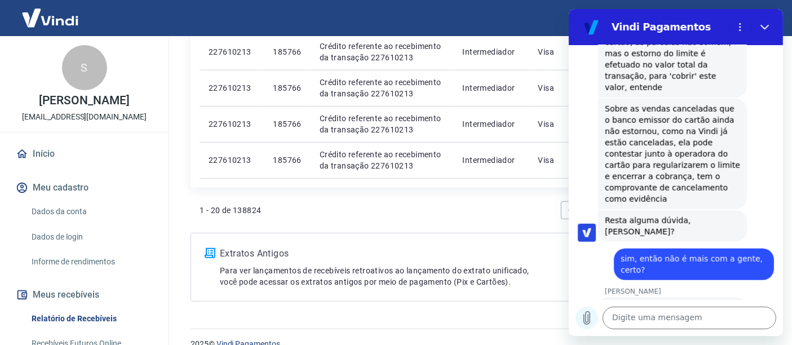
click at [590, 318] on icon "Carregar arquivo" at bounding box center [587, 318] width 14 height 14
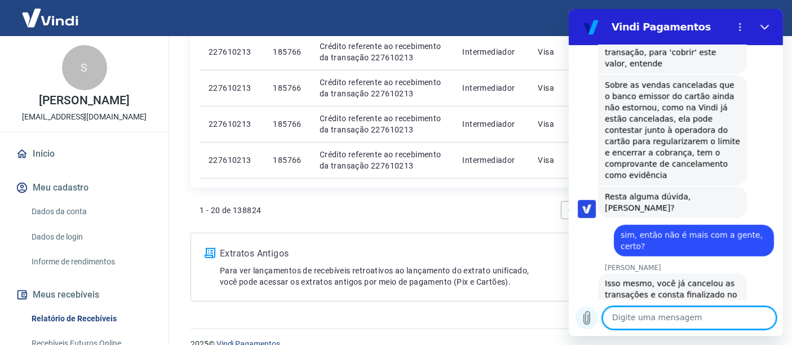
click at [580, 314] on icon "Carregar arquivo" at bounding box center [587, 318] width 14 height 14
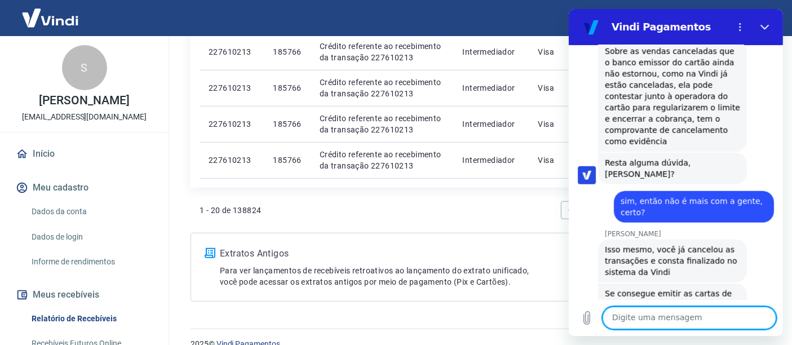
scroll to position [5471, 0]
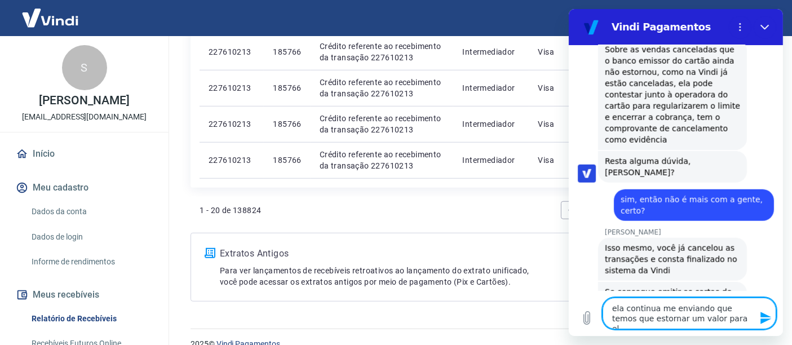
type textarea "ela continua me enviando que temos que estornar um valor para ela"
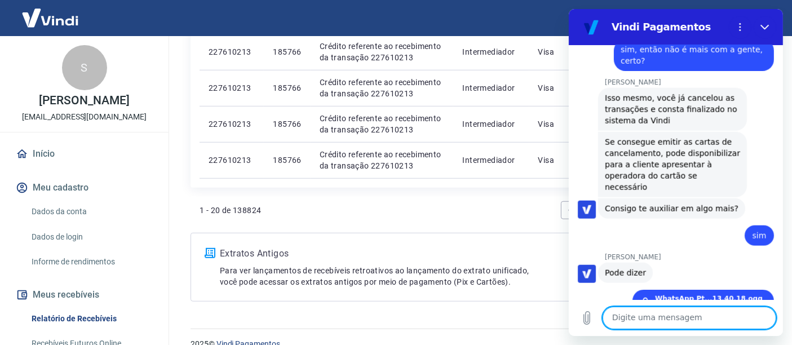
scroll to position [883, 0]
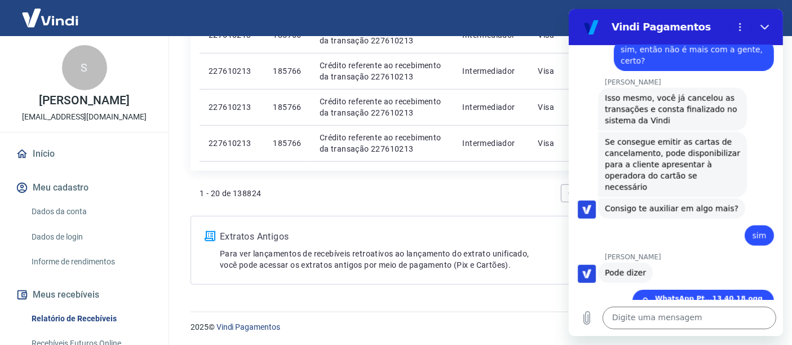
drag, startPoint x: 724, startPoint y: 245, endPoint x: 618, endPoint y: 235, distance: 106.0
drag, startPoint x: 605, startPoint y: 196, endPoint x: 729, endPoint y: 278, distance: 148.1
click at [729, 278] on div "10:01 diz: bom dia! Enviado · 10:01 [PERSON_NAME] diz: [PERSON_NAME], [PERSON_N…" at bounding box center [675, 172] width 214 height 255
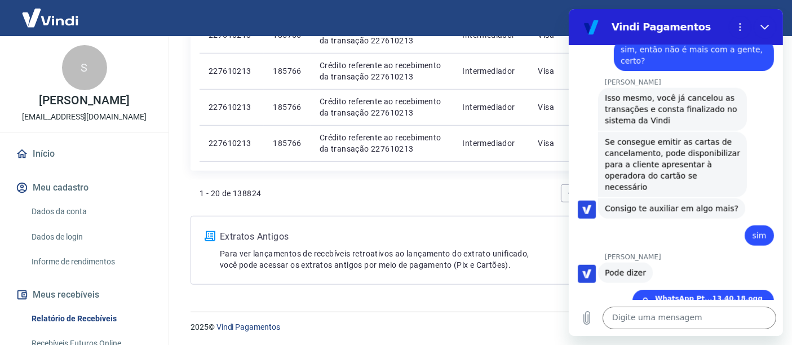
drag, startPoint x: 704, startPoint y: 279, endPoint x: 697, endPoint y: 285, distance: 8.8
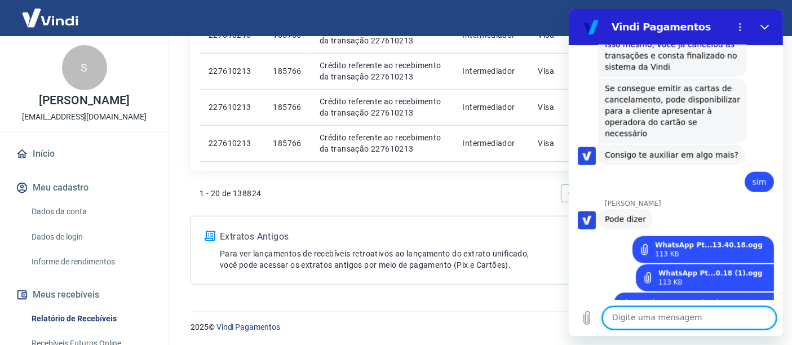
scroll to position [5676, 0]
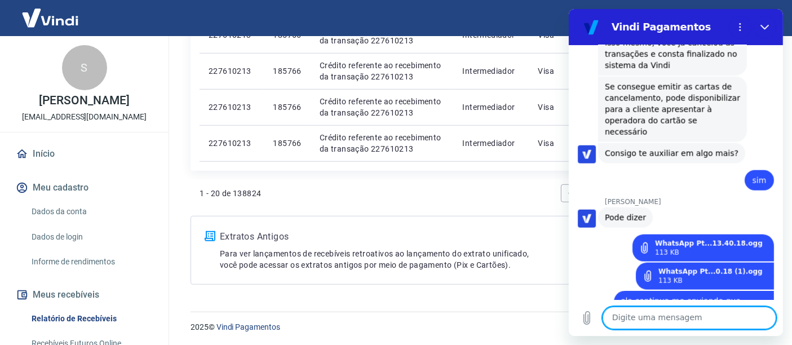
click at [672, 316] on textarea at bounding box center [689, 318] width 174 height 23
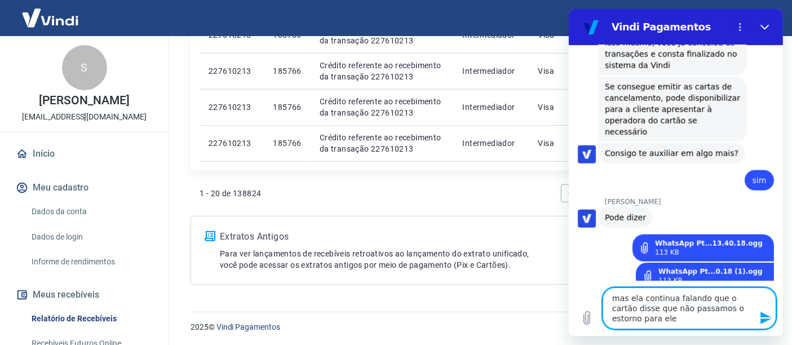
type textarea "mas ela continua falando que o cartão disse que não passamos o estorno para eles"
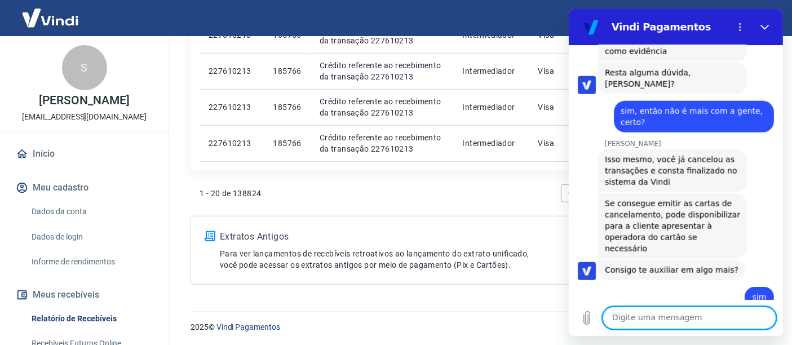
scroll to position [5726, 0]
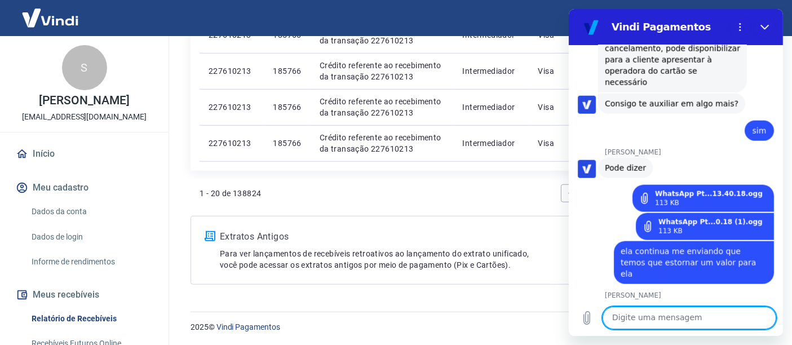
click at [657, 316] on textarea at bounding box center [689, 318] width 174 height 23
click at [674, 315] on textarea at bounding box center [689, 318] width 174 height 23
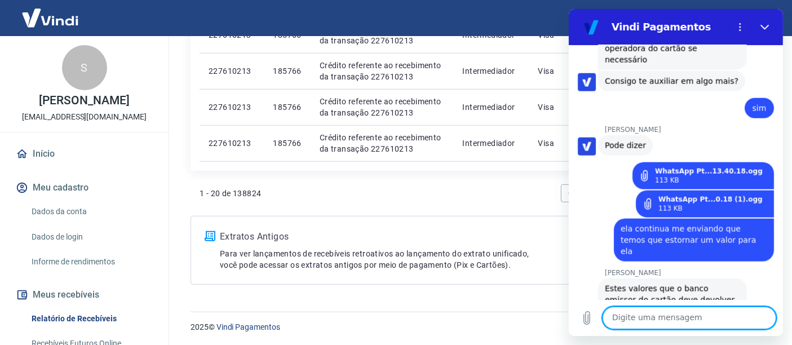
scroll to position [5748, 0]
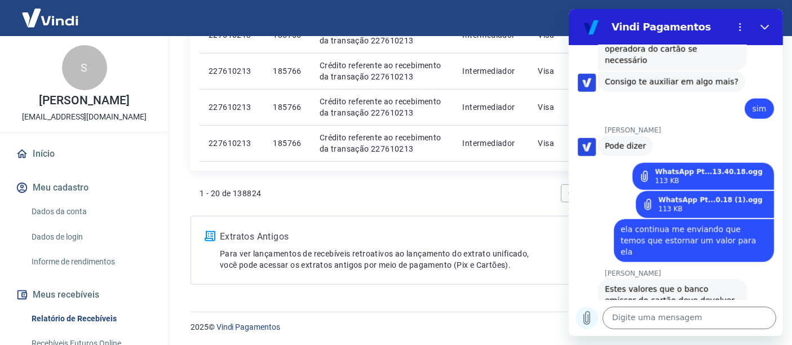
click at [586, 320] on icon "Carregar arquivo" at bounding box center [587, 318] width 14 height 14
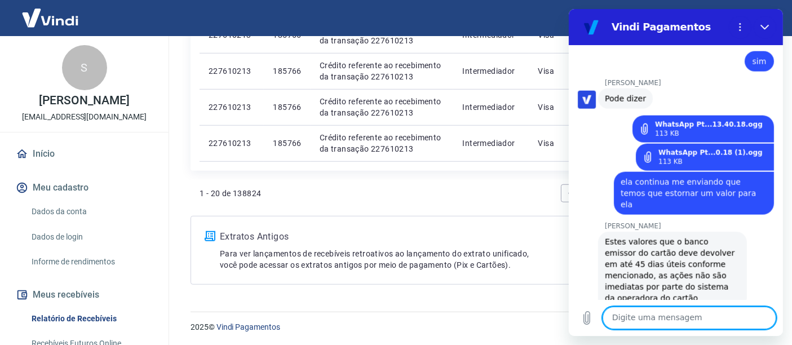
scroll to position [5797, 0]
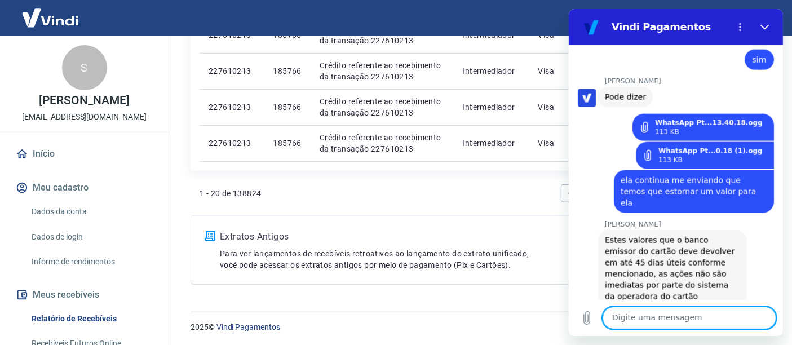
click at [656, 316] on textarea at bounding box center [689, 318] width 174 height 23
type textarea "de 45 dias?"
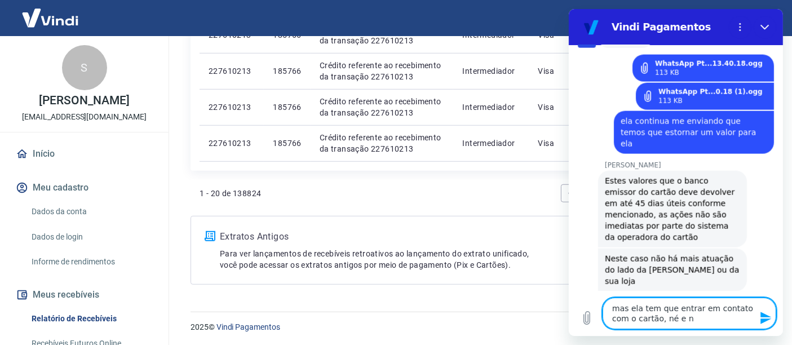
scroll to position [5855, 0]
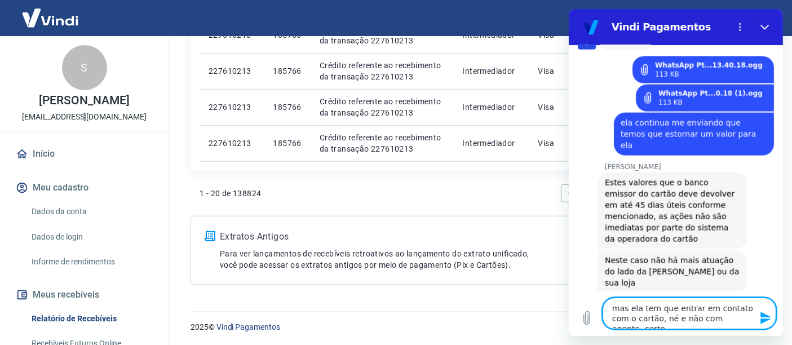
type textarea "mas ela tem que entrar em contato com o cartão, né e não com agente, certo?"
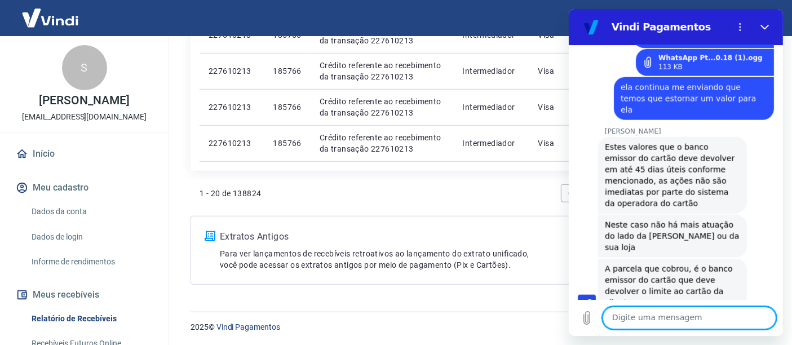
scroll to position [5928, 0]
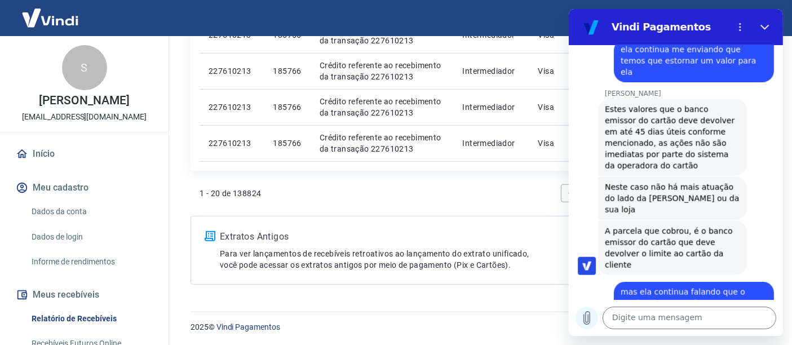
click at [590, 318] on icon "Carregar arquivo" at bounding box center [587, 318] width 14 height 14
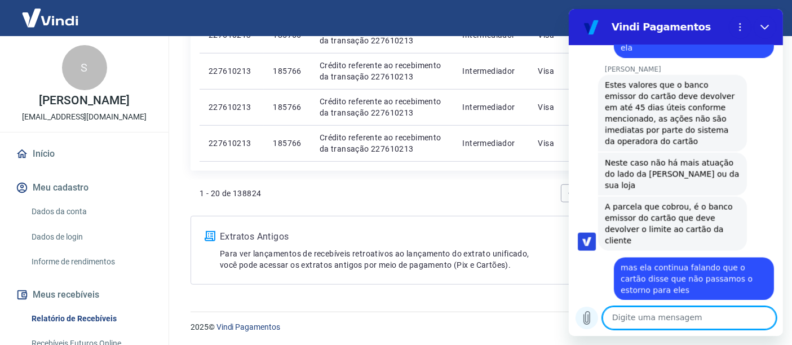
scroll to position [5959, 0]
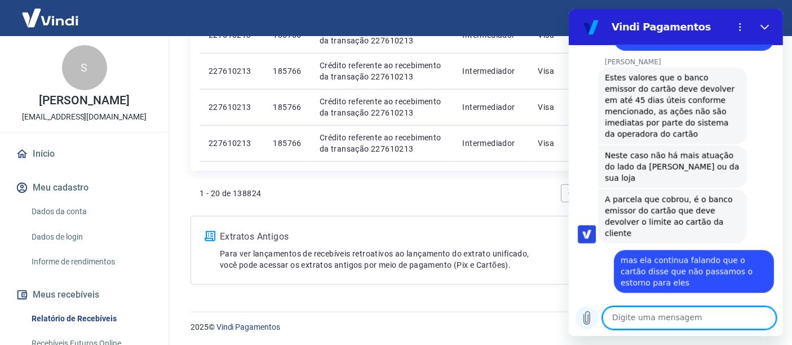
click at [582, 315] on icon "Carregar arquivo" at bounding box center [587, 318] width 14 height 14
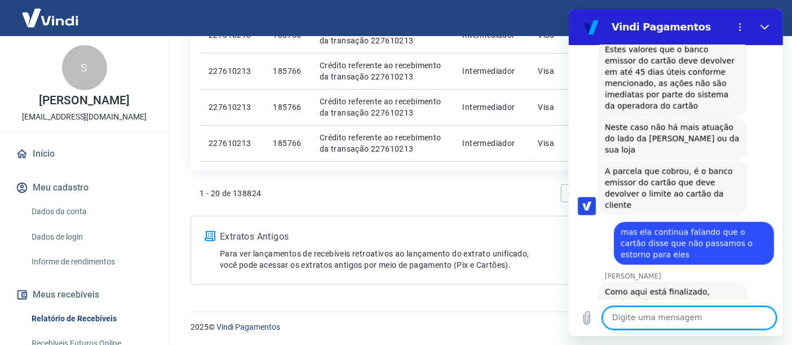
scroll to position [5988, 0]
click at [668, 315] on textarea at bounding box center [689, 318] width 174 height 23
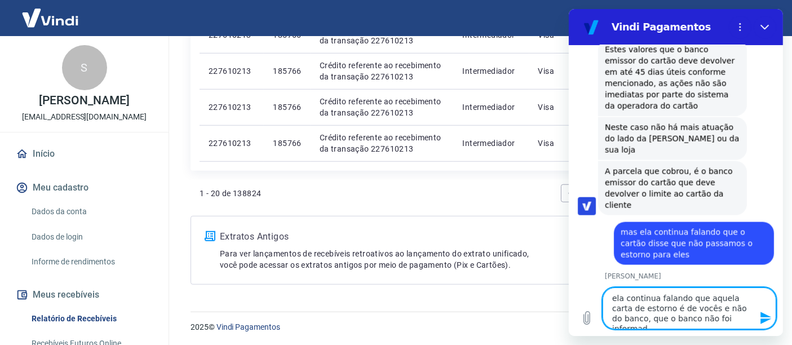
type textarea "ela continua falando que aquela carta de estorno é de vocês e não do banco, que…"
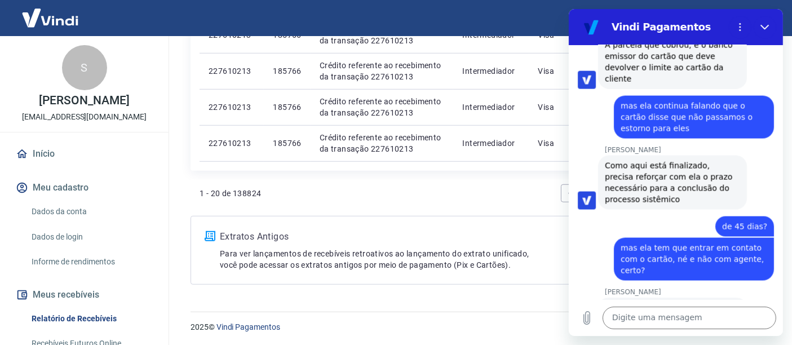
scroll to position [6116, 0]
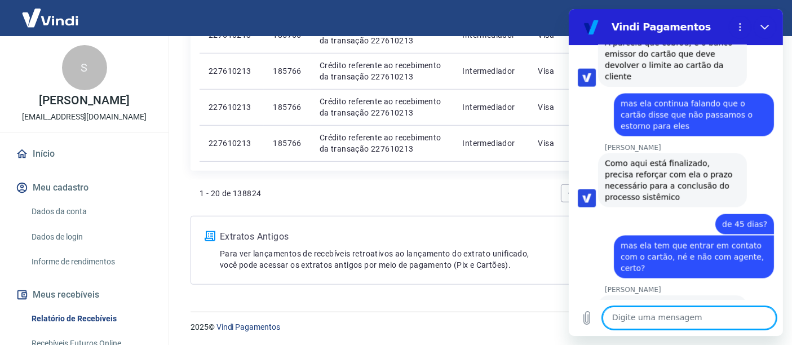
click at [661, 318] on textarea at bounding box center [689, 318] width 174 height 23
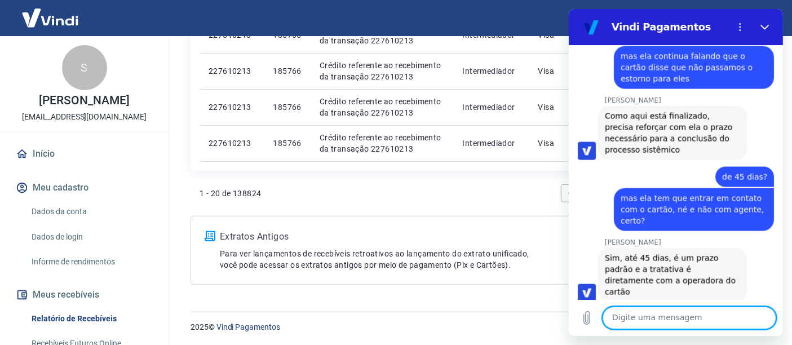
scroll to position [6183, 0]
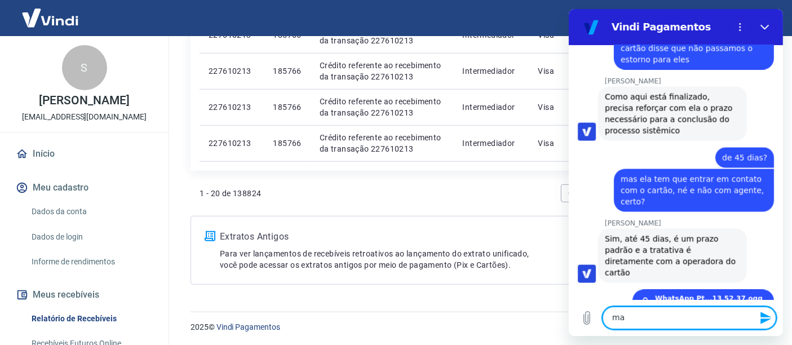
type textarea "m"
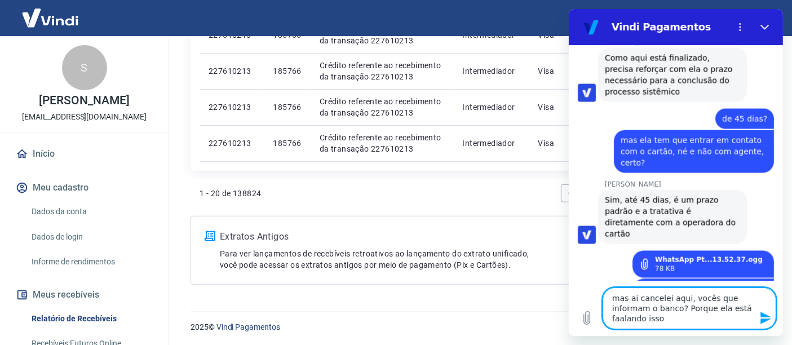
scroll to position [6224, 0]
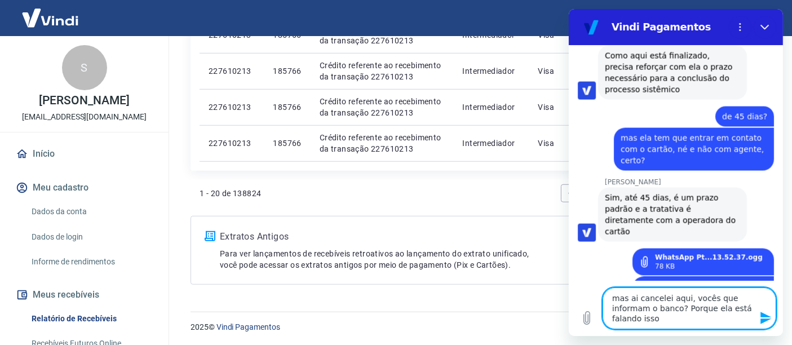
click at [658, 321] on textarea "mas ai cancelei aqui, vocês que informam o banco? Porque ela está falando isso" at bounding box center [689, 309] width 174 height 42
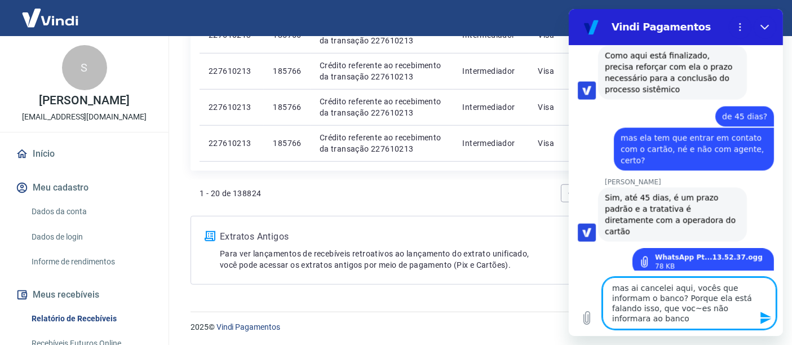
type textarea "mas ai cancelei aqui, vocês que informam o banco? Porque ela está falando isso,…"
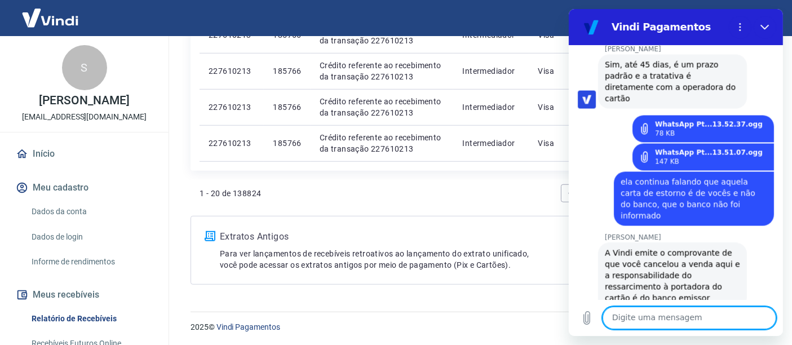
scroll to position [6359, 0]
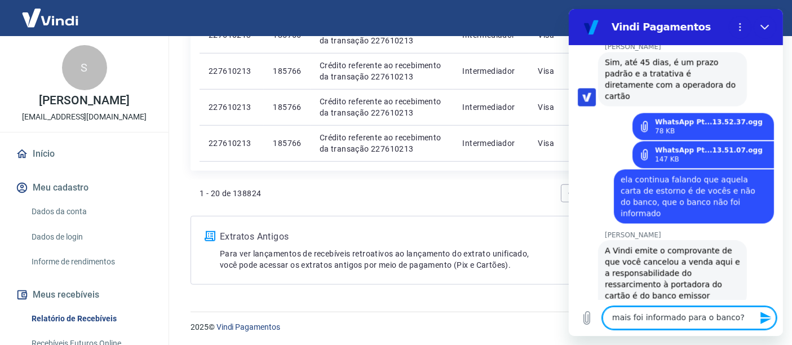
type textarea "mais foi informado para o banco?"
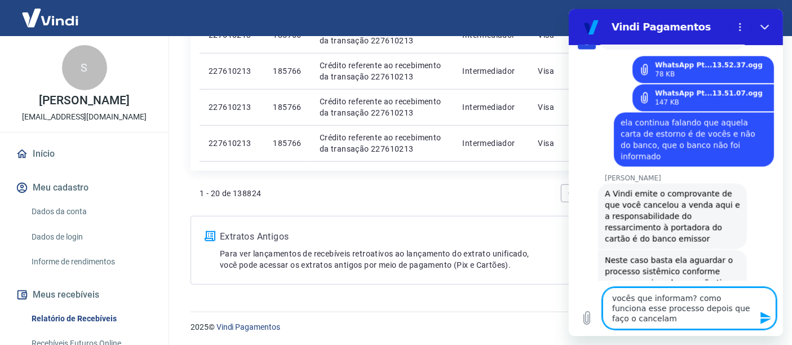
scroll to position [6417, 0]
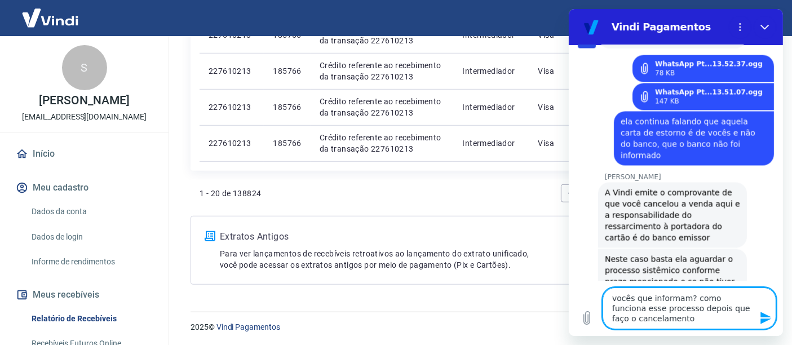
type textarea "vocês que informam? como funciona esse processo depois que faço o cancelamento?"
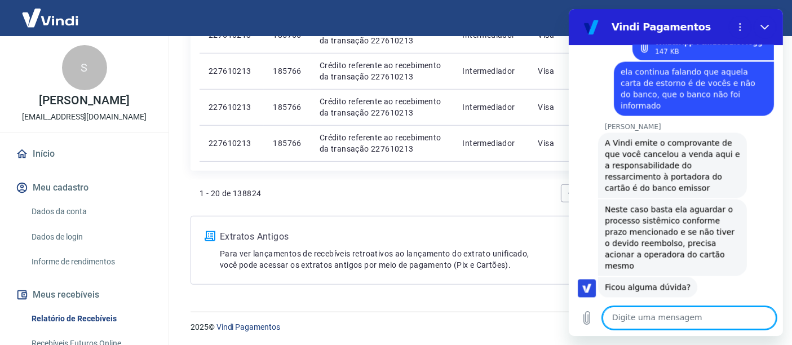
scroll to position [6535, 0]
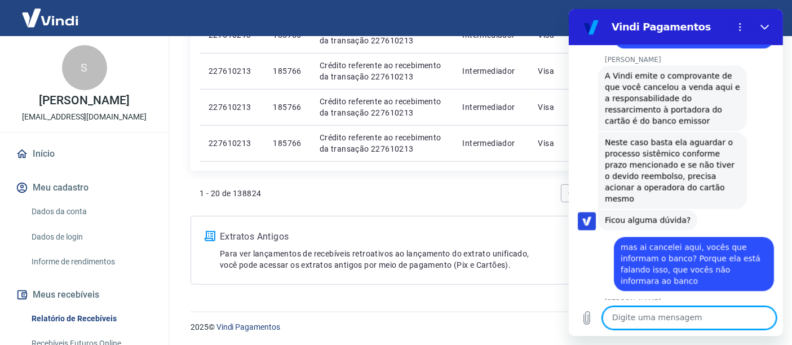
click at [643, 314] on textarea at bounding box center [689, 318] width 174 height 23
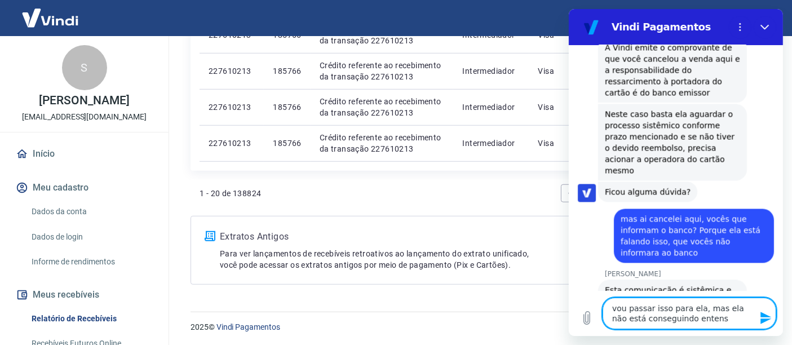
scroll to position [6565, 0]
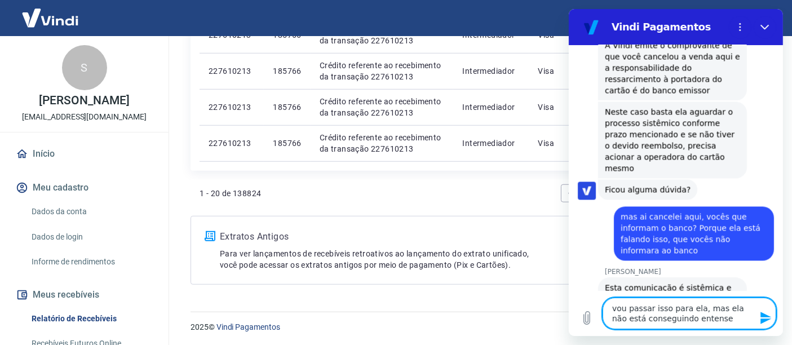
type textarea "vou passar isso para ela, mas ela não está conseguindo entenser"
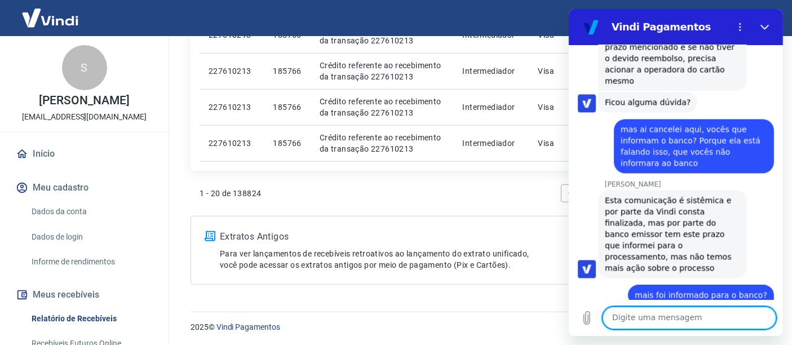
scroll to position [6654, 0]
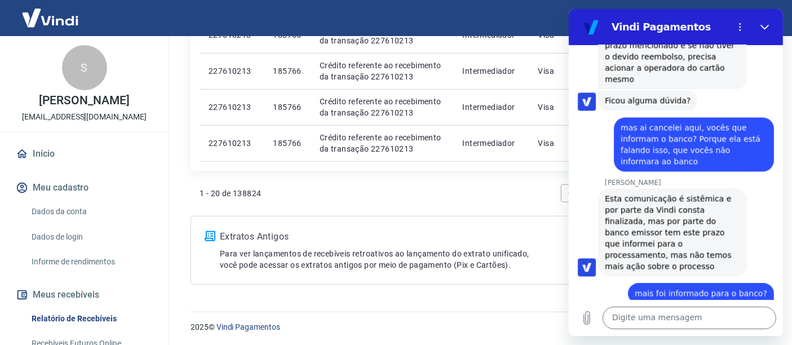
drag, startPoint x: 606, startPoint y: 257, endPoint x: 661, endPoint y: 275, distance: 57.8
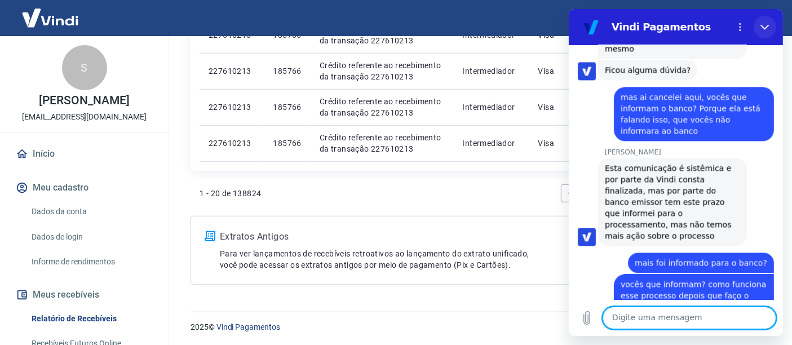
scroll to position [6687, 0]
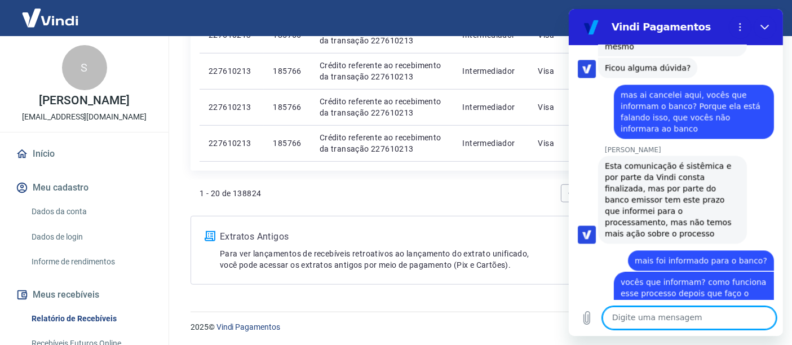
click at [672, 314] on textarea at bounding box center [689, 318] width 174 height 23
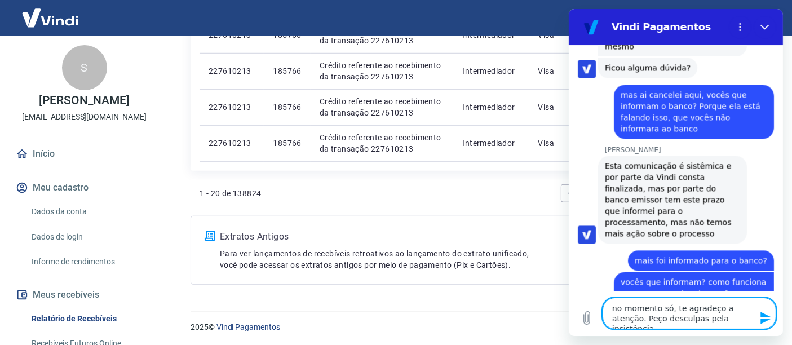
click at [735, 321] on textarea "no momento só, te agradeço a atenção. Peço desculpas pela insistência" at bounding box center [689, 314] width 174 height 32
click at [719, 318] on textarea "no momento só, te agradeço a atenção. Peço desculpas pela insistência" at bounding box center [689, 314] width 174 height 32
click at [717, 316] on textarea "no momento só, te agradeço a atenção. Peço desculpas pela insistência" at bounding box center [689, 314] width 174 height 32
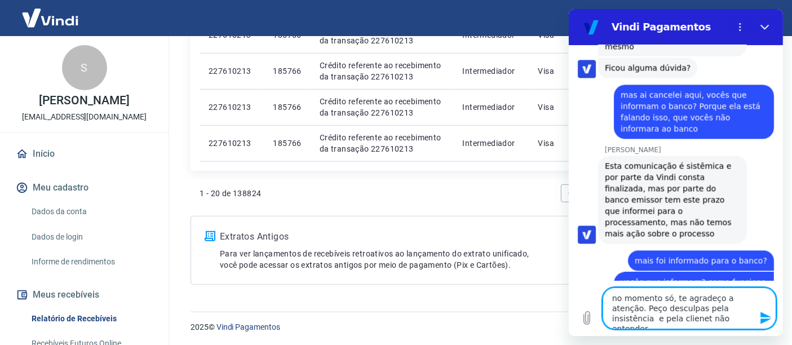
drag, startPoint x: 632, startPoint y: 317, endPoint x: 1206, endPoint y: 352, distance: 575.1
click at [632, 317] on textarea "no momento só, te agradeço a atenção. Peço desculpas pela insistência e pela cl…" at bounding box center [689, 309] width 174 height 42
type textarea "no momento só, te agradeço a atenção. Peço desculpas pela insistência e pela cl…"
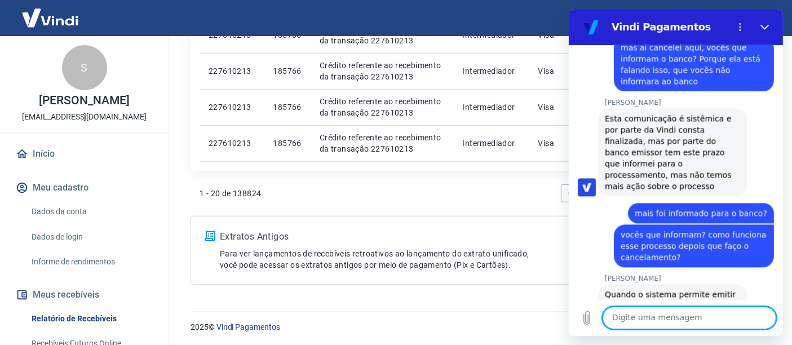
scroll to position [6737, 0]
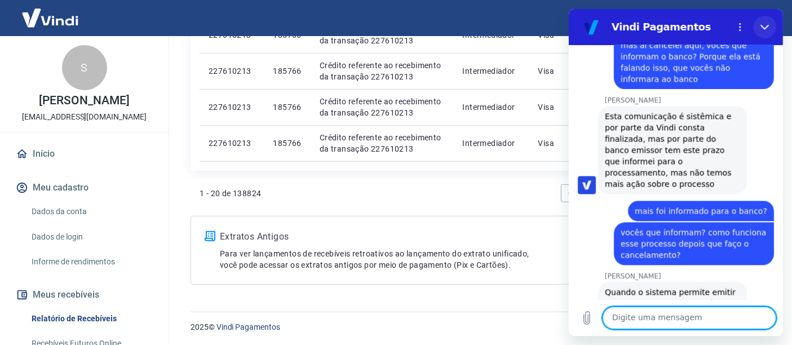
drag, startPoint x: 758, startPoint y: 31, endPoint x: 1321, endPoint y: 36, distance: 562.2
click at [758, 31] on button "Fechar" at bounding box center [764, 27] width 23 height 23
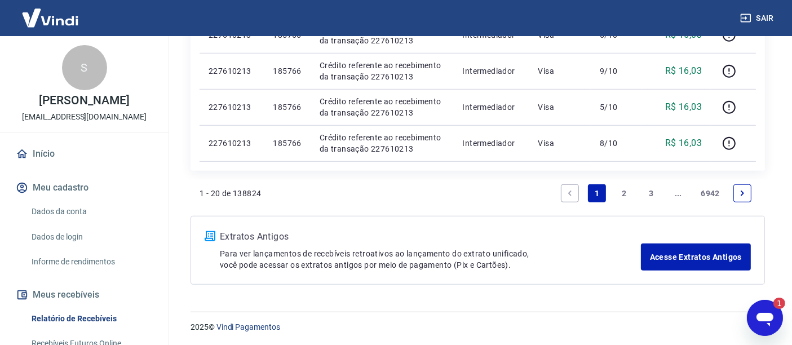
scroll to position [0, 0]
click at [761, 307] on icon "Abrir janela de mensagens, 1 mensagem não lida" at bounding box center [765, 317] width 20 height 20
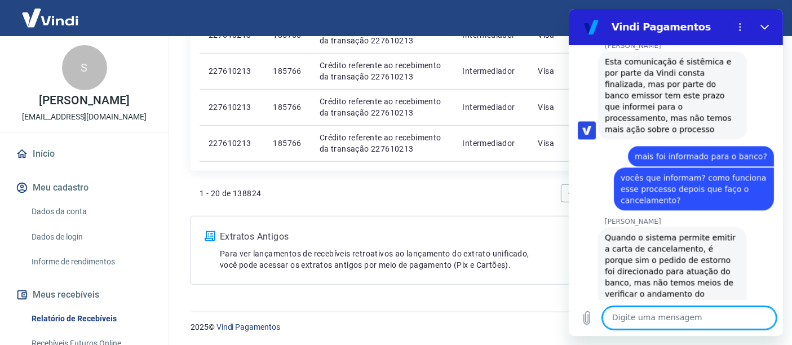
scroll to position [6808, 0]
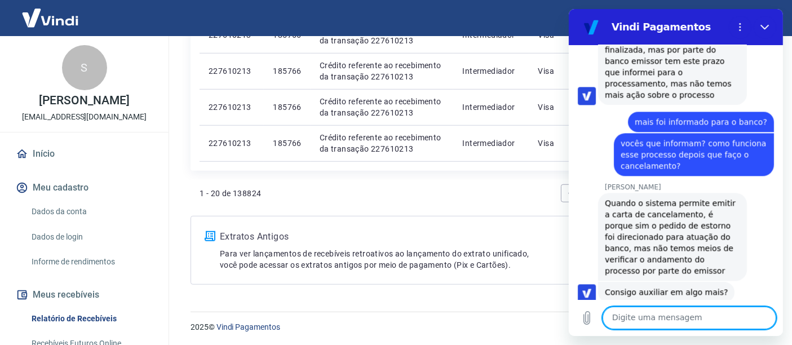
click at [674, 313] on textarea at bounding box center [689, 318] width 174 height 23
type textarea "igualmente para você"
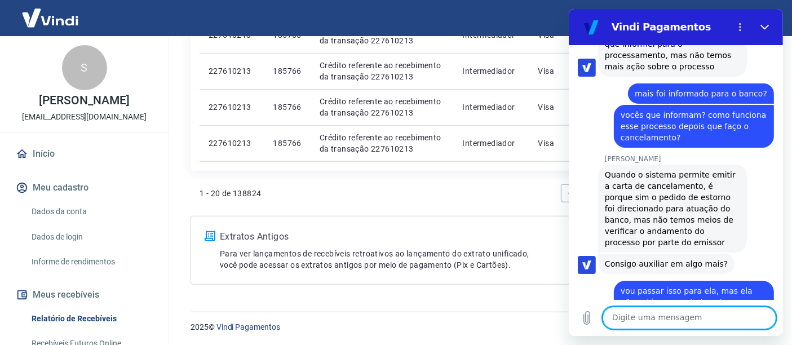
scroll to position [6835, 0]
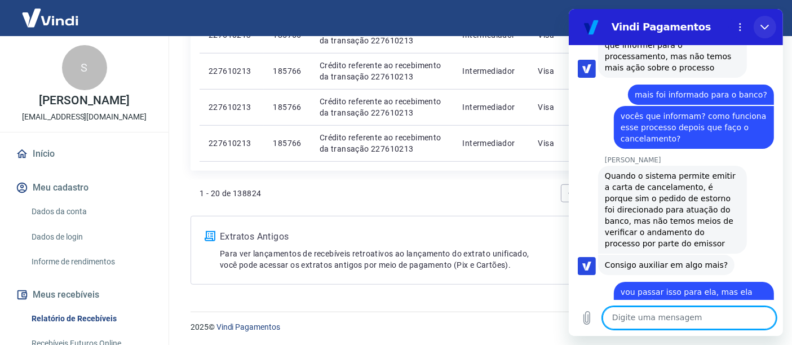
click at [769, 33] on button "Fechar" at bounding box center [764, 27] width 23 height 23
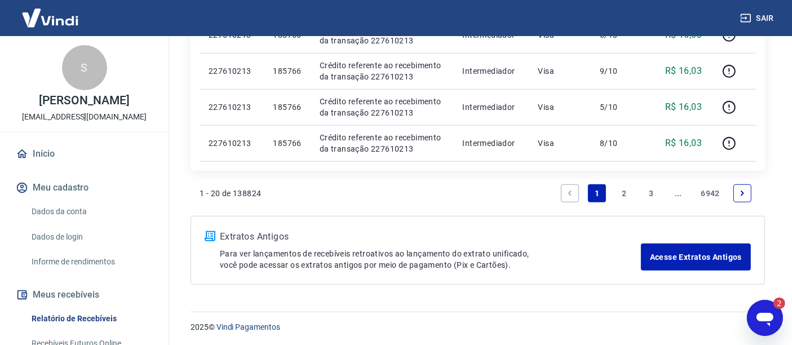
scroll to position [0, 0]
click at [778, 306] on div "2" at bounding box center [779, 302] width 12 height 11
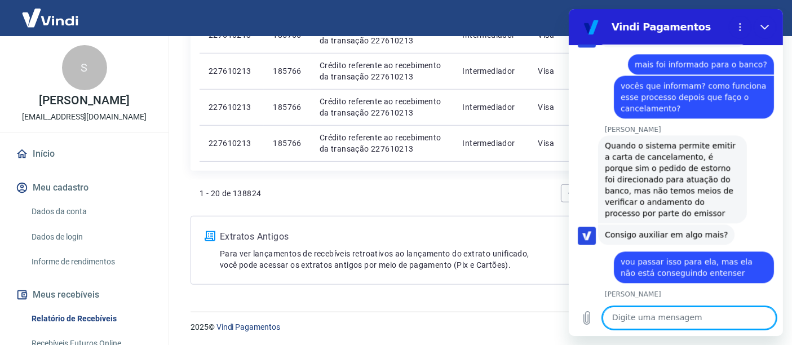
scroll to position [6934, 0]
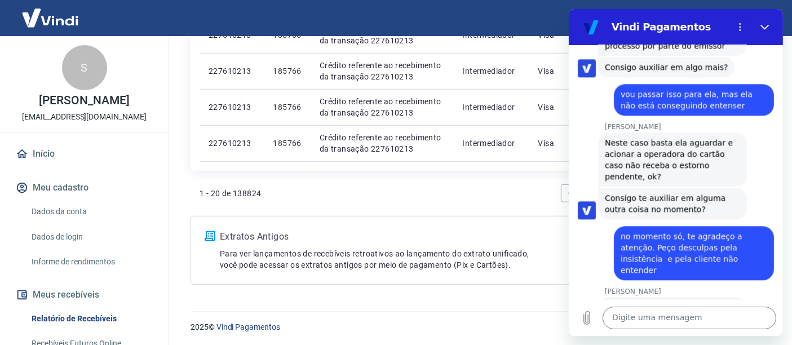
scroll to position [7031, 0]
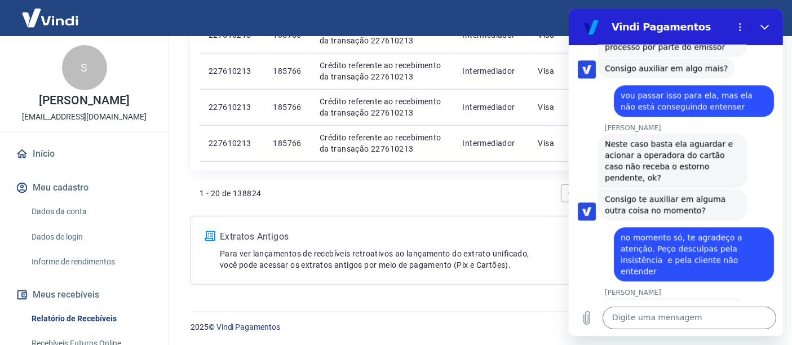
type input "muito atenciosa"
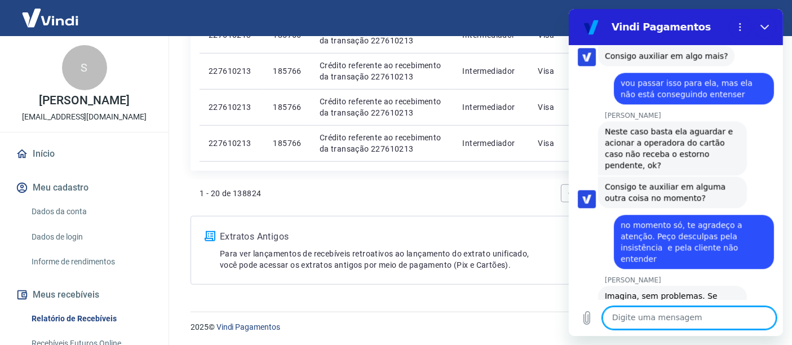
scroll to position [7046, 0]
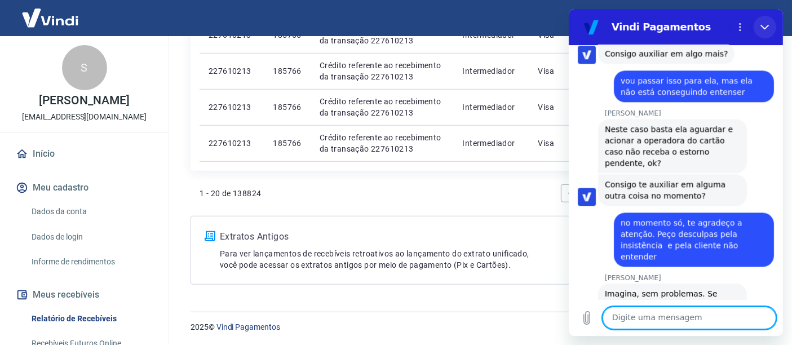
click at [763, 27] on icon "Fechar" at bounding box center [764, 27] width 9 height 9
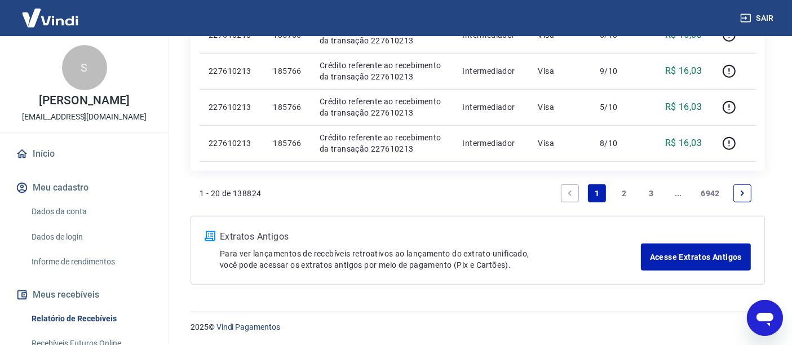
click at [764, 318] on icon "Abrir janela de mensagens" at bounding box center [764, 319] width 17 height 14
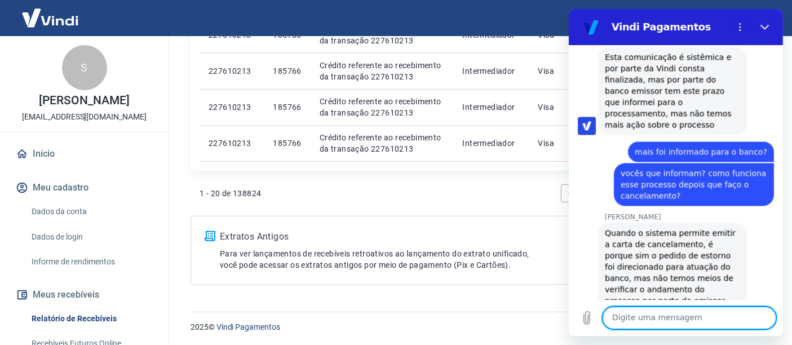
scroll to position [6715, 0]
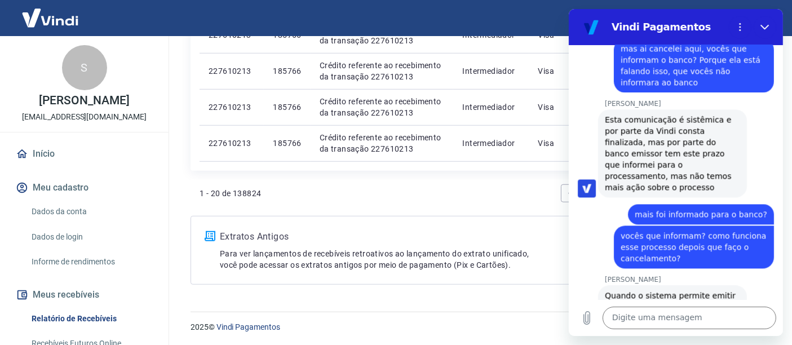
drag, startPoint x: 606, startPoint y: 198, endPoint x: 601, endPoint y: 201, distance: 5.8
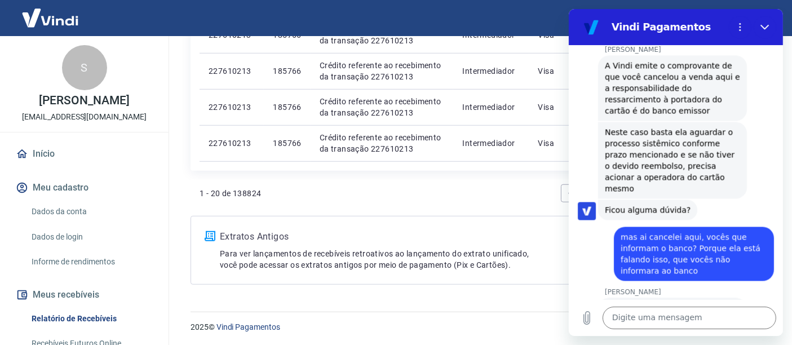
scroll to position [6589, 0]
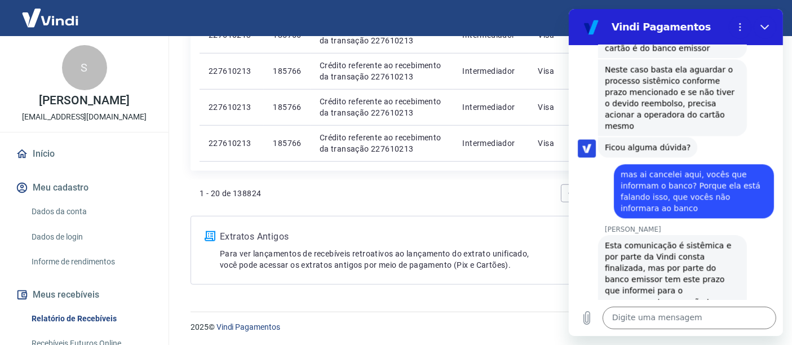
drag, startPoint x: 651, startPoint y: 210, endPoint x: 643, endPoint y: 208, distance: 8.2
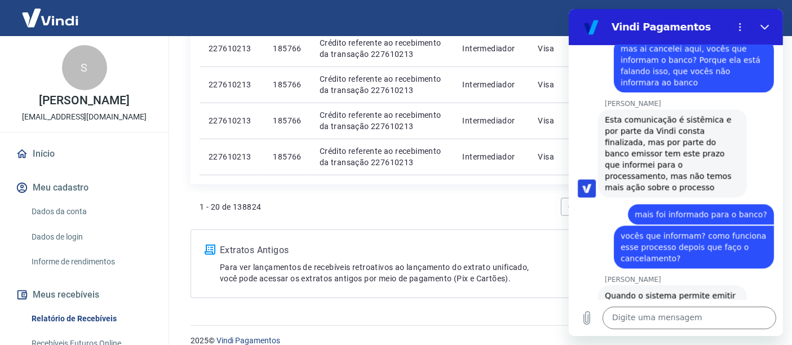
scroll to position [883, 0]
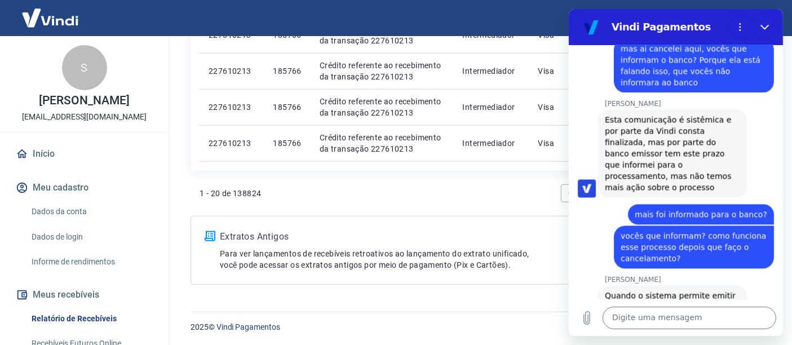
drag, startPoint x: 698, startPoint y: 232, endPoint x: 710, endPoint y: 234, distance: 12.0
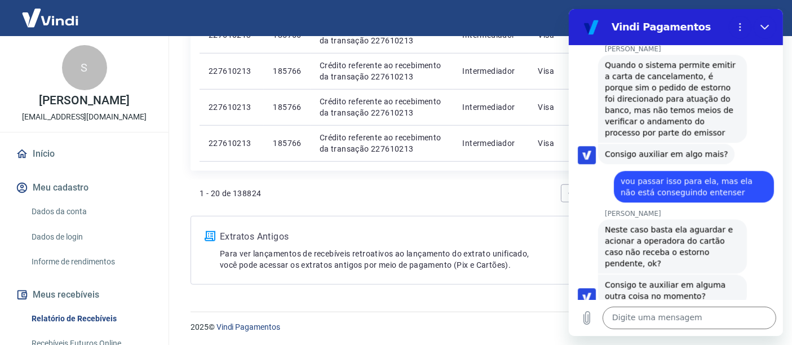
scroll to position [7028, 0]
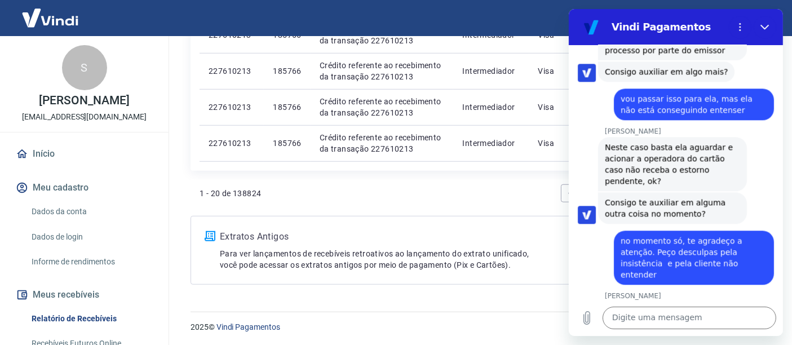
drag, startPoint x: 700, startPoint y: 281, endPoint x: 599, endPoint y: 255, distance: 103.5
click at [767, 29] on icon "Fechar" at bounding box center [764, 27] width 9 height 9
